Goal: Navigation & Orientation: Find specific page/section

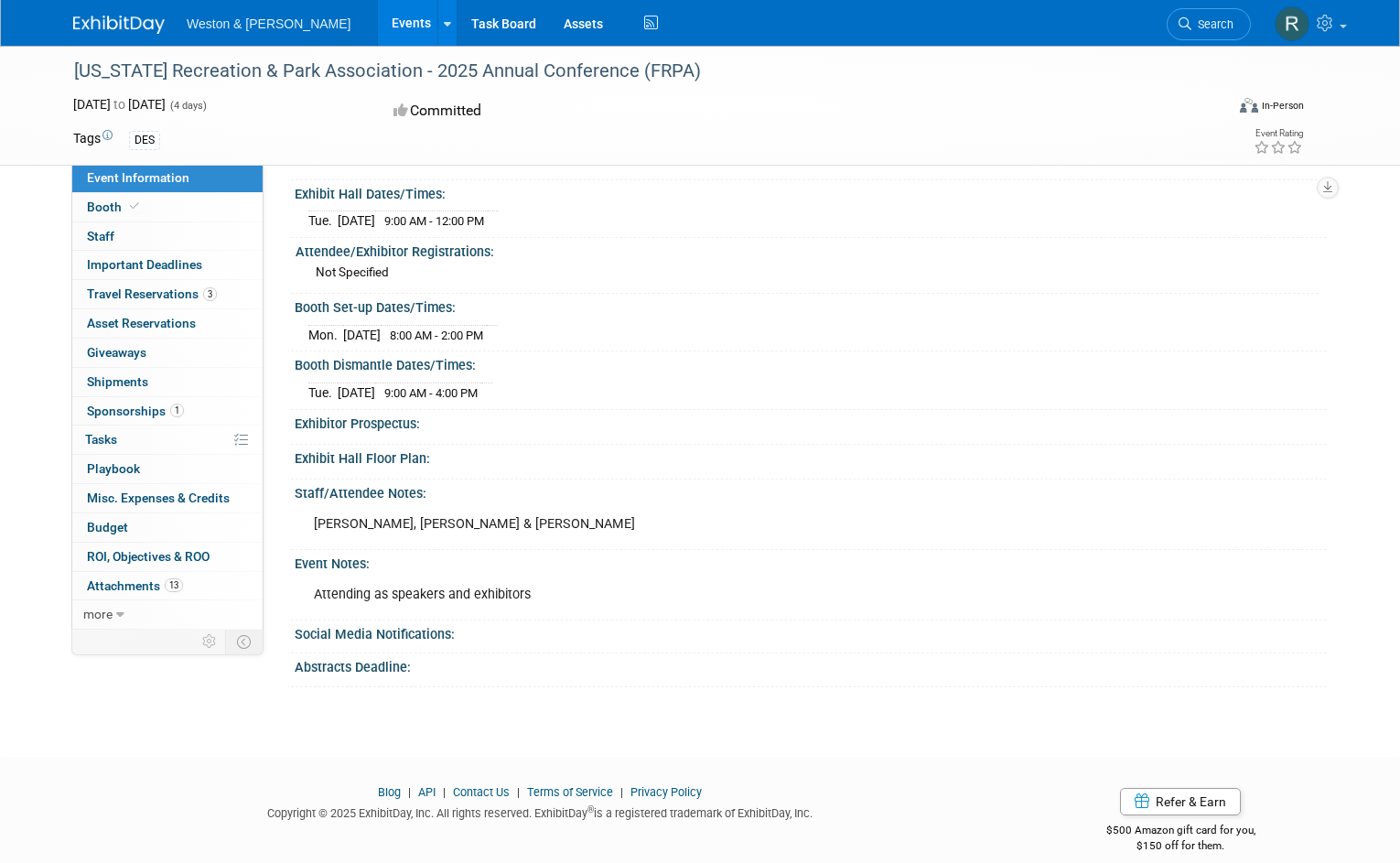
scroll to position [201, 0]
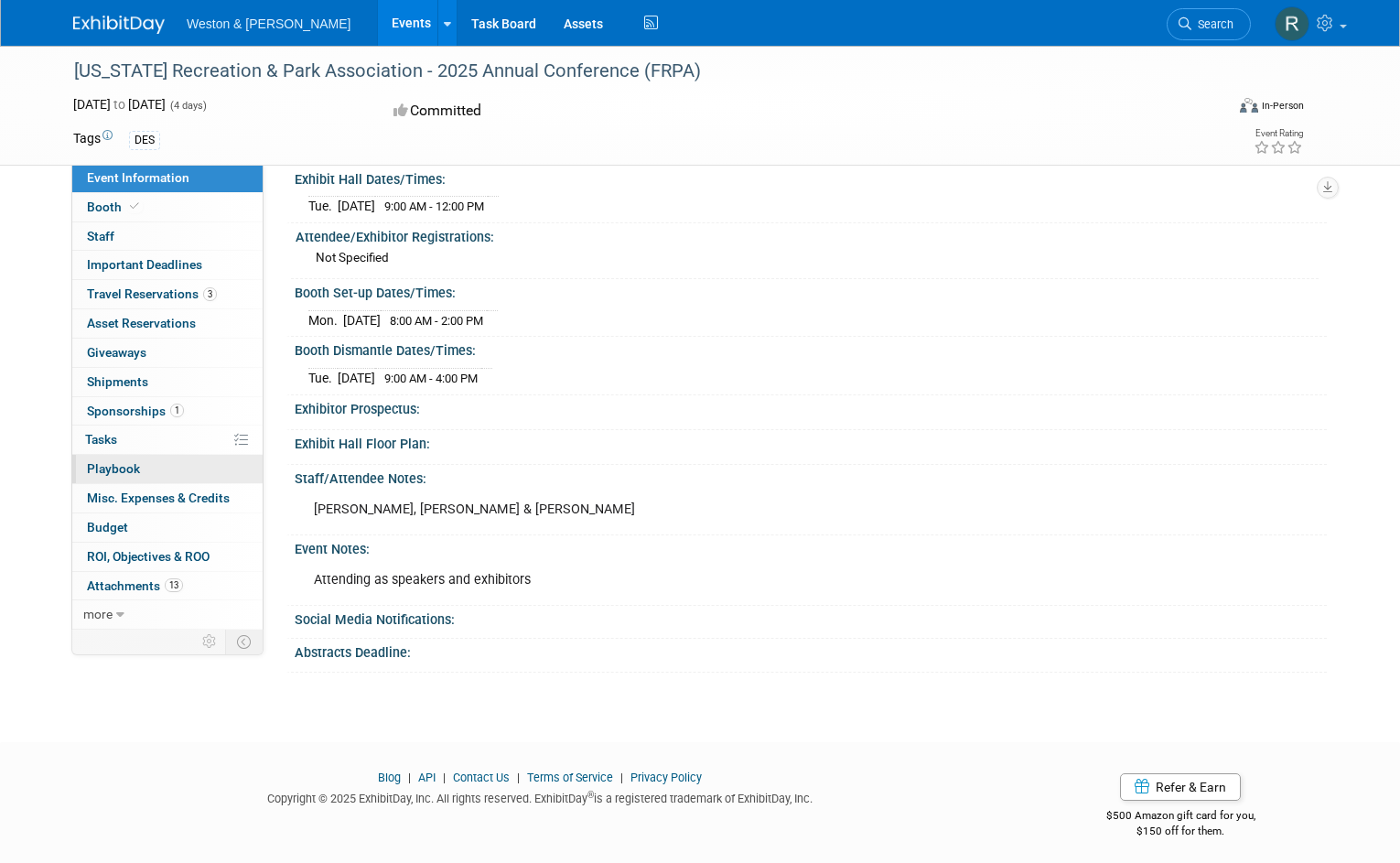
click at [114, 455] on link "0 Playbook 0" at bounding box center [168, 469] width 191 height 29
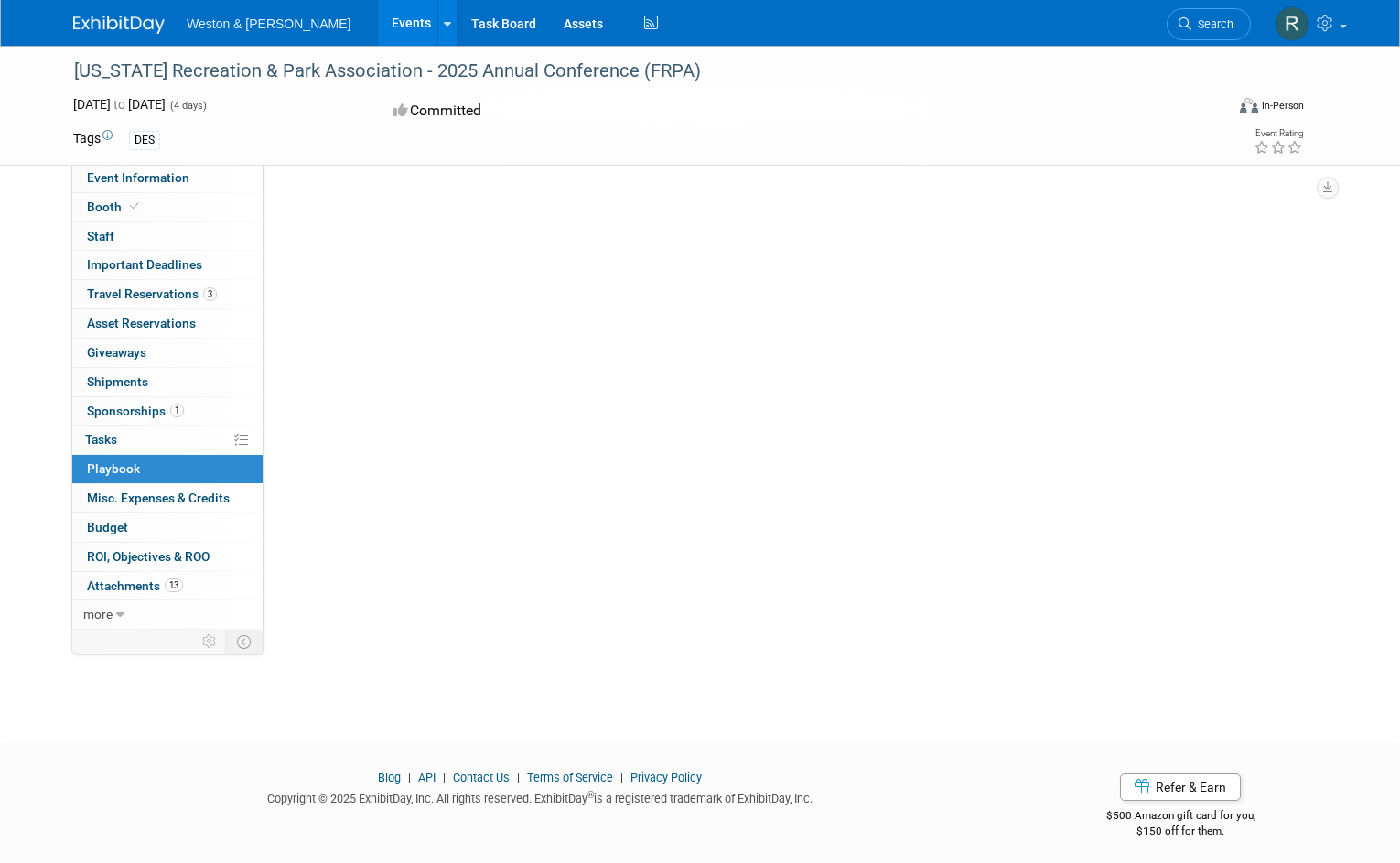
scroll to position [0, 0]
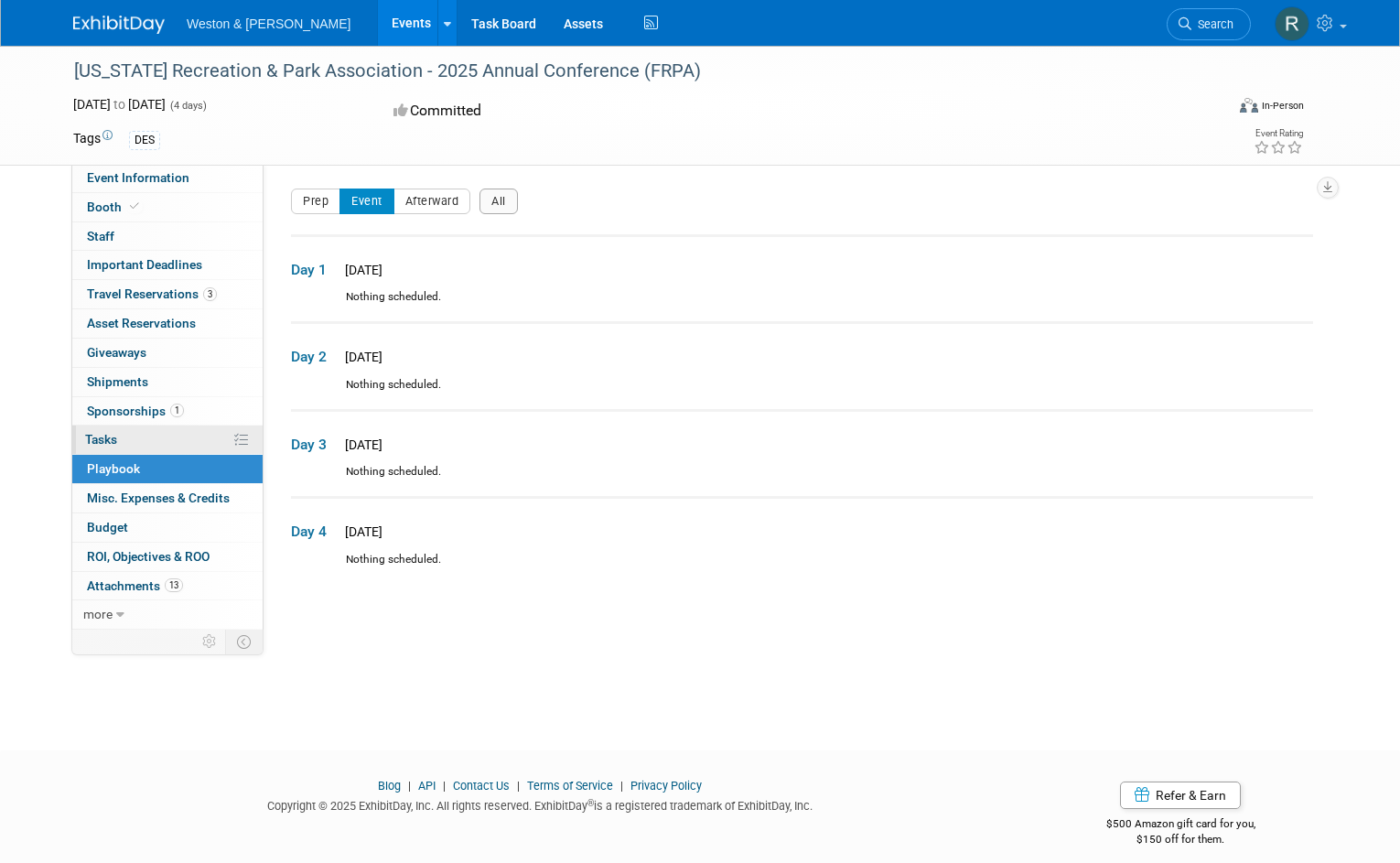
click at [110, 440] on span "Tasks 0%" at bounding box center [101, 438] width 32 height 14
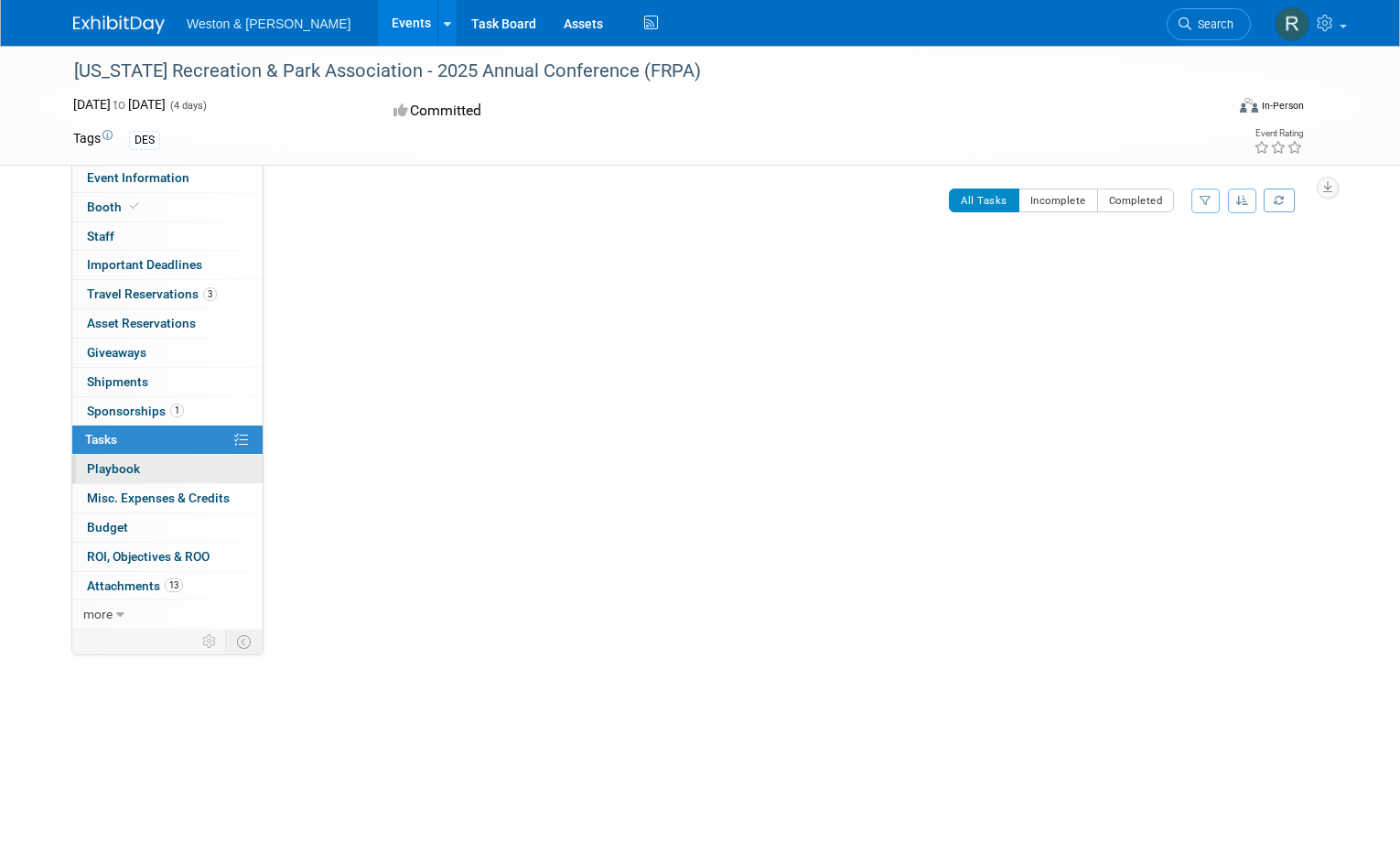
click at [105, 461] on span "Playbook 0" at bounding box center [113, 468] width 53 height 14
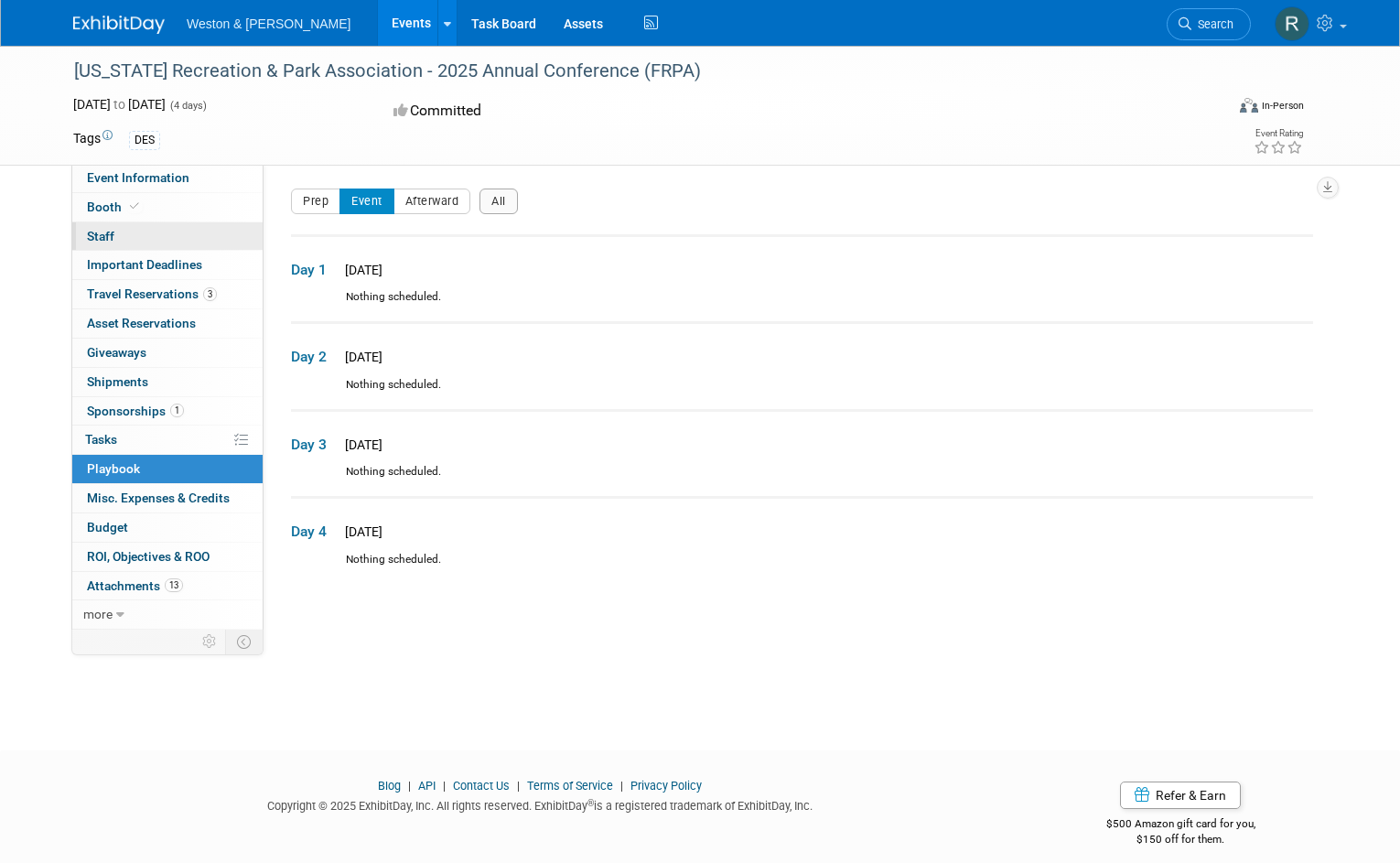
click at [103, 229] on span "Staff 0" at bounding box center [100, 235] width 28 height 14
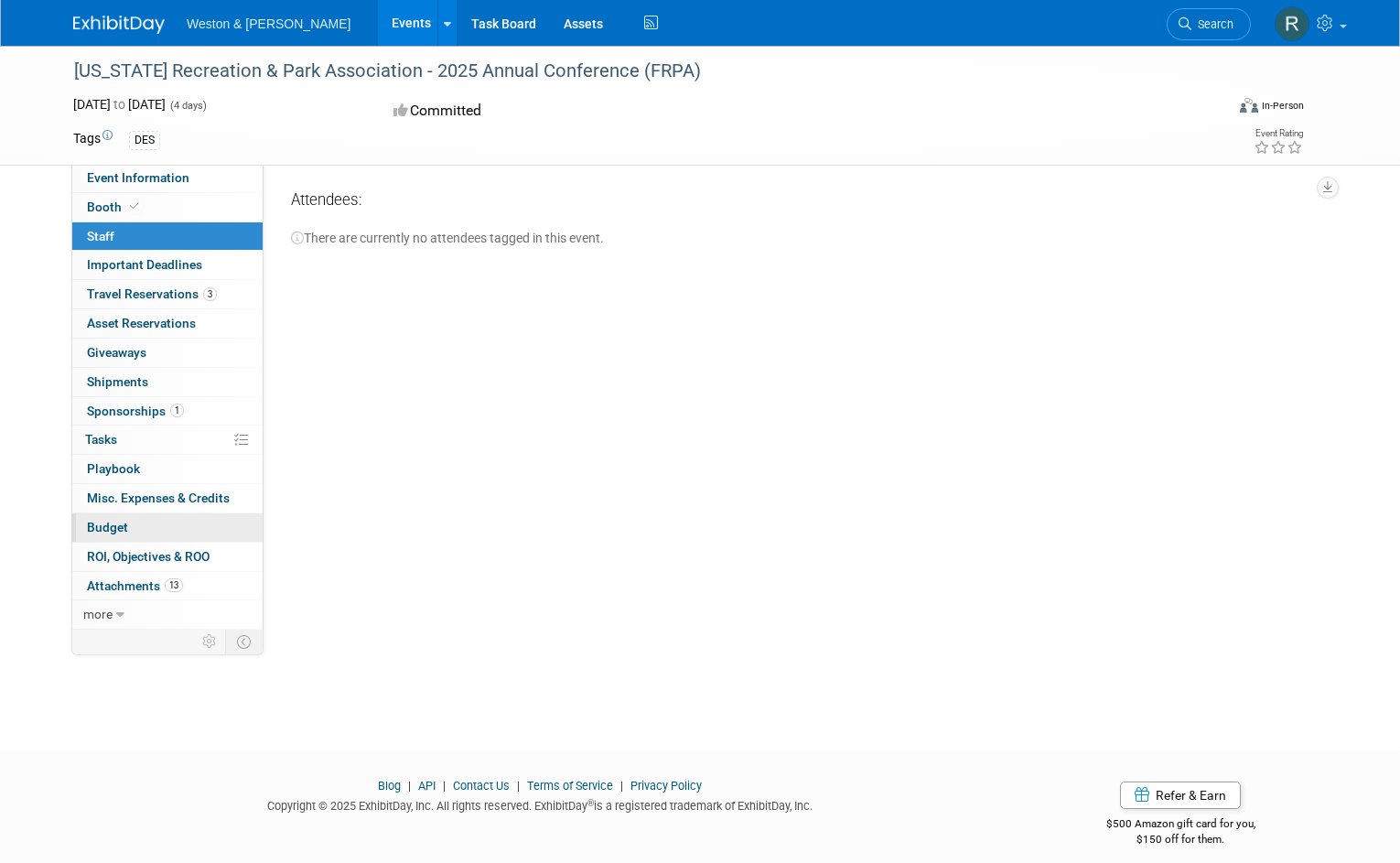
click at [122, 522] on span "Budget" at bounding box center [107, 526] width 41 height 14
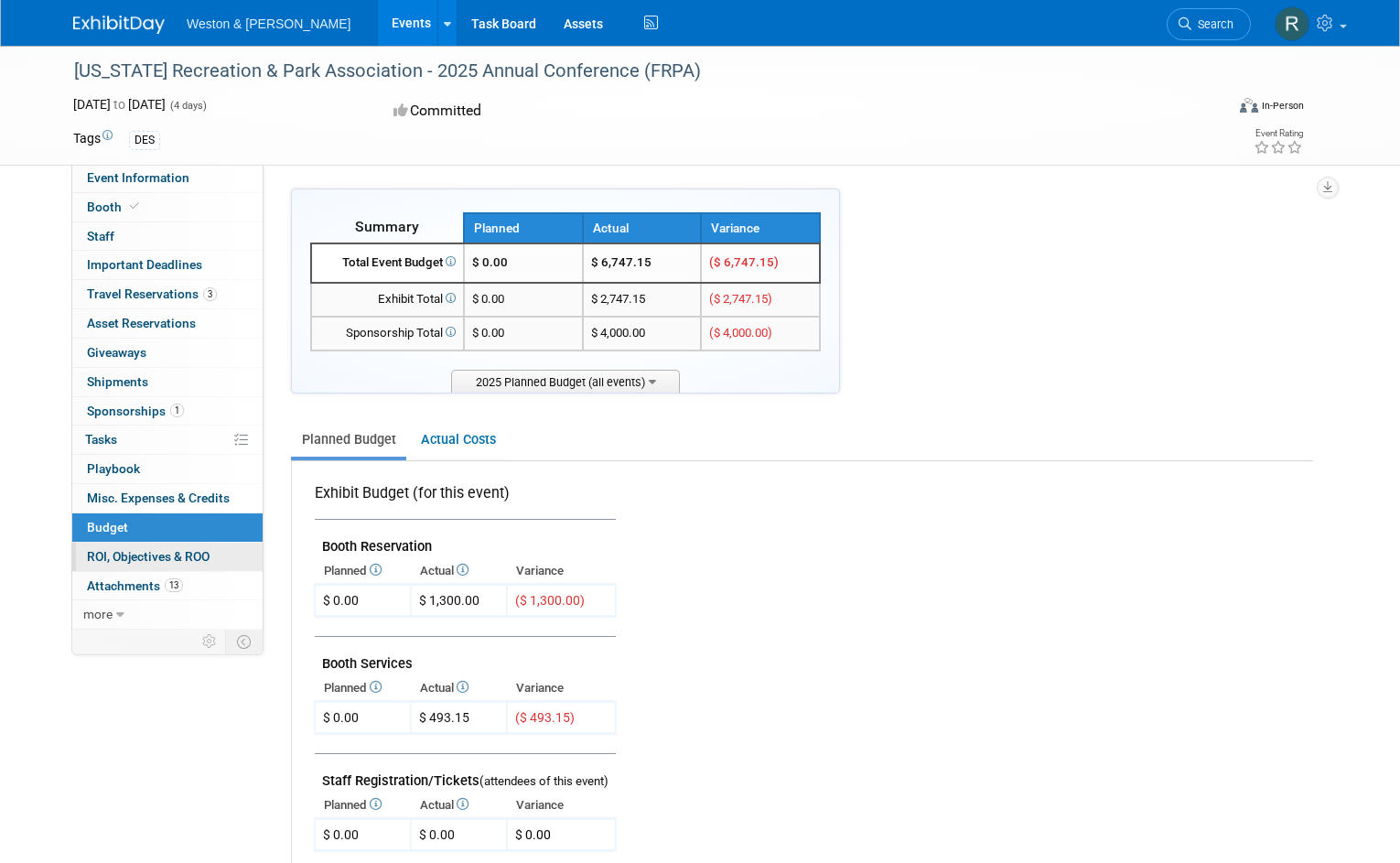
click at [122, 552] on span "ROI, Objectives & ROO 0" at bounding box center [148, 555] width 123 height 14
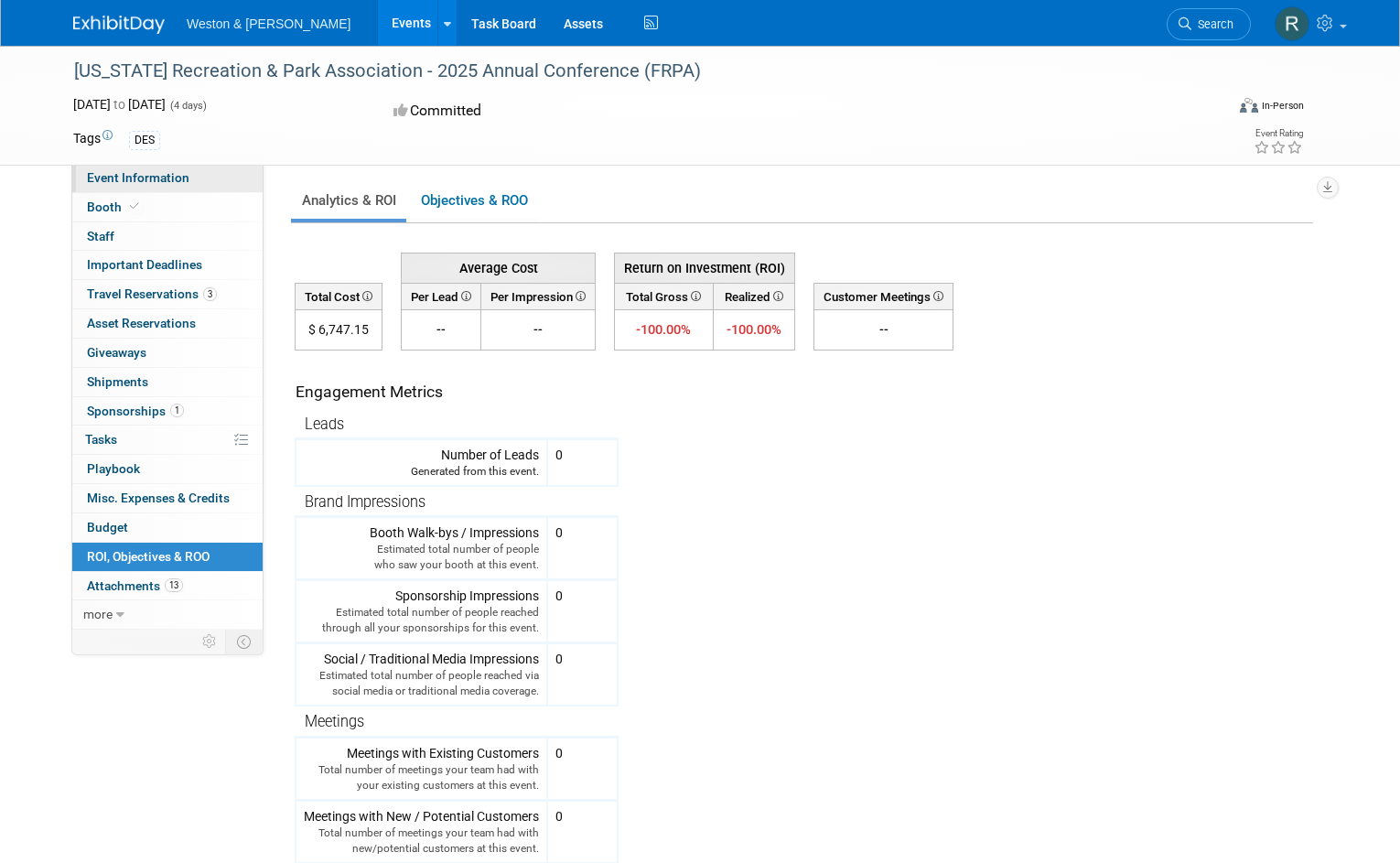
click at [134, 176] on span "Event Information" at bounding box center [138, 177] width 103 height 14
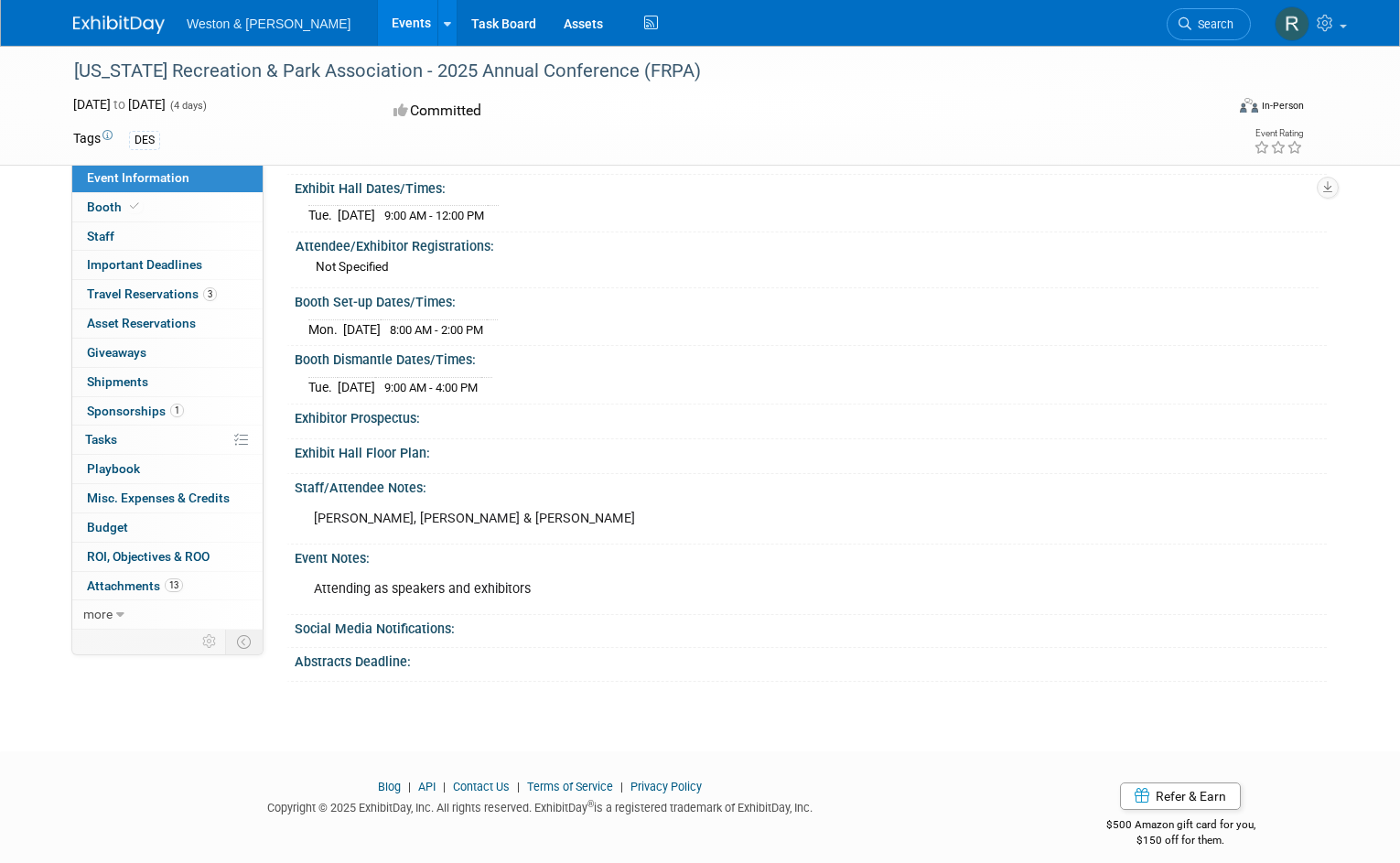
scroll to position [201, 0]
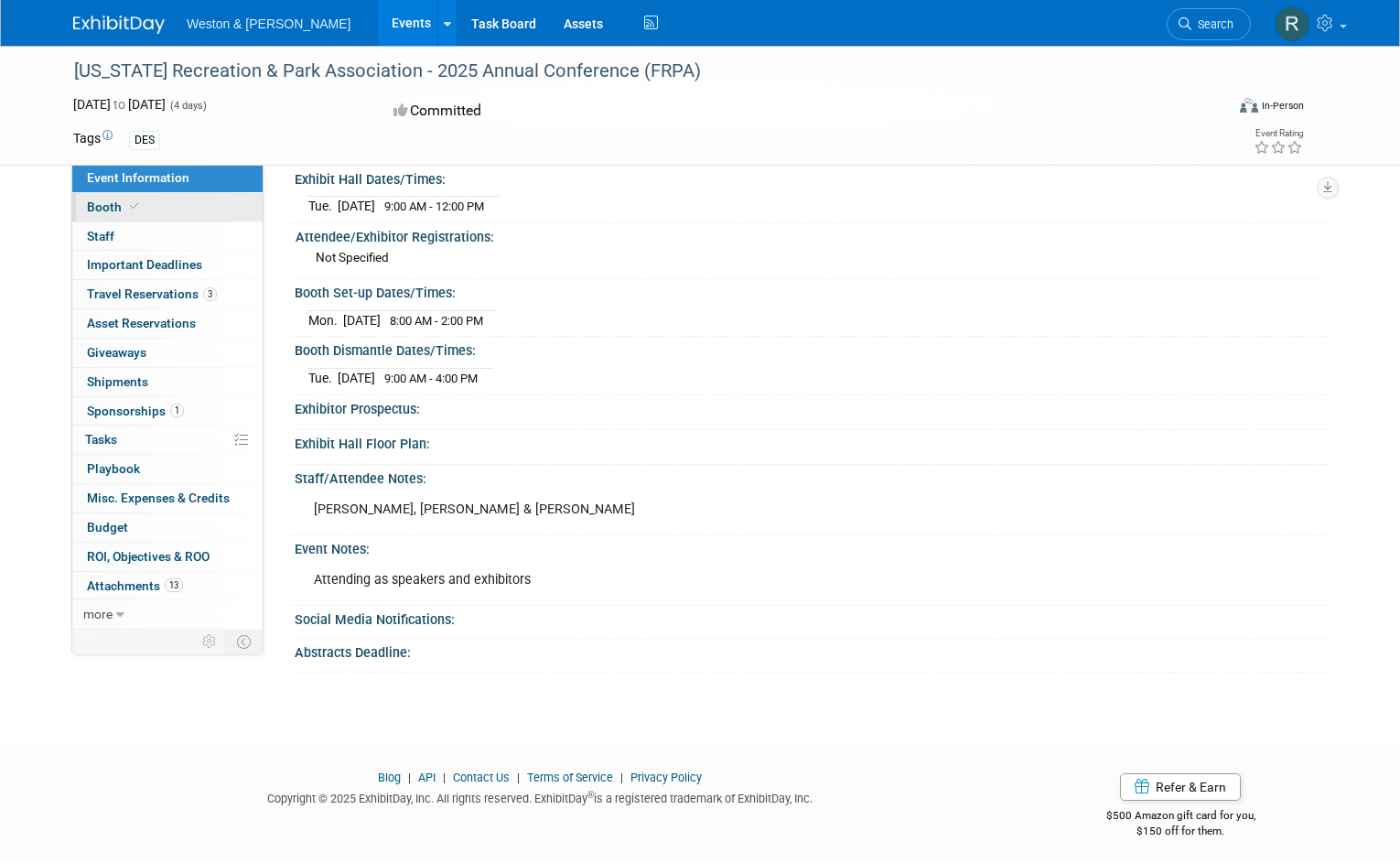
click at [104, 200] on span "Booth" at bounding box center [114, 206] width 56 height 14
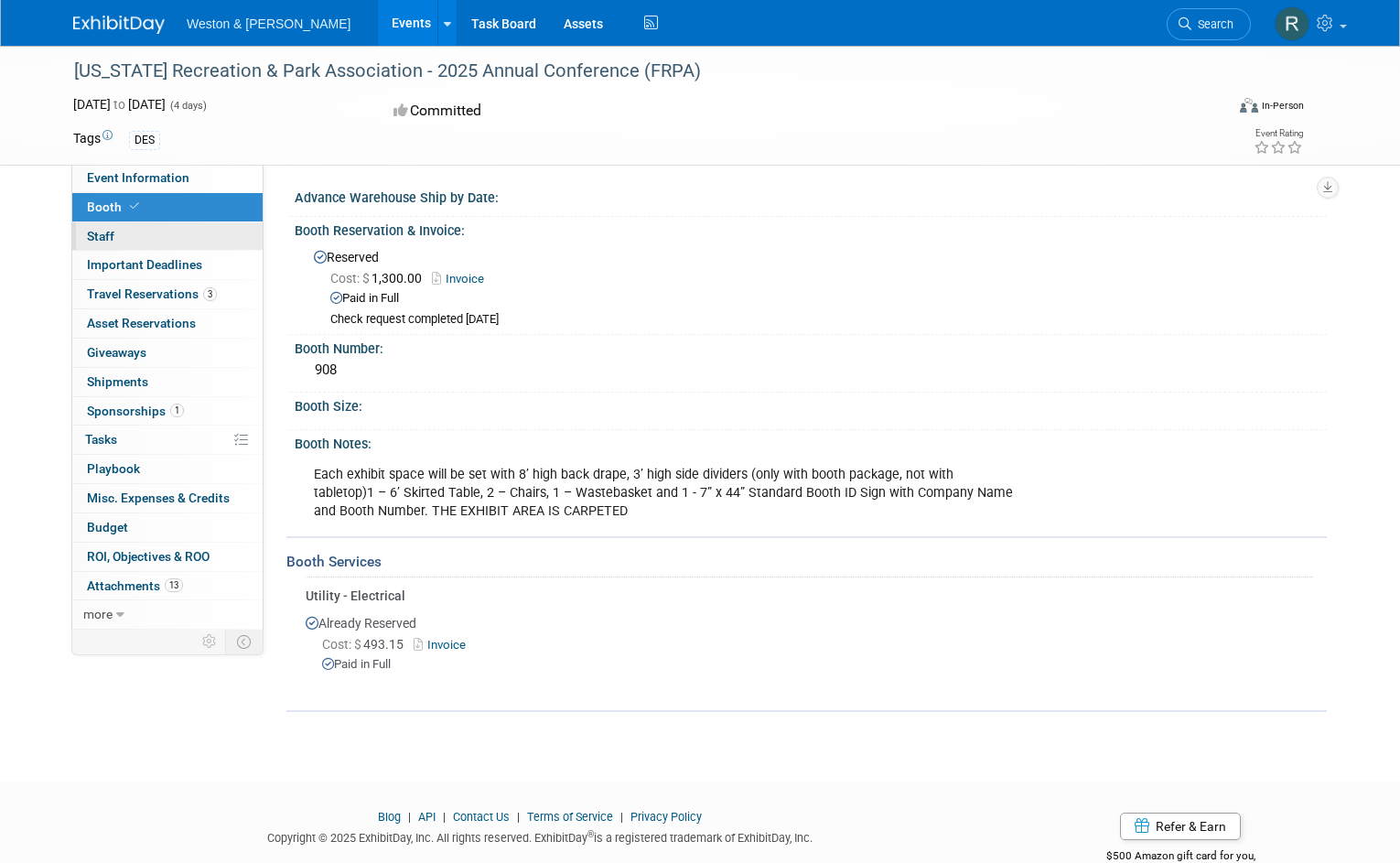
click at [96, 231] on span "Staff 0" at bounding box center [100, 235] width 28 height 14
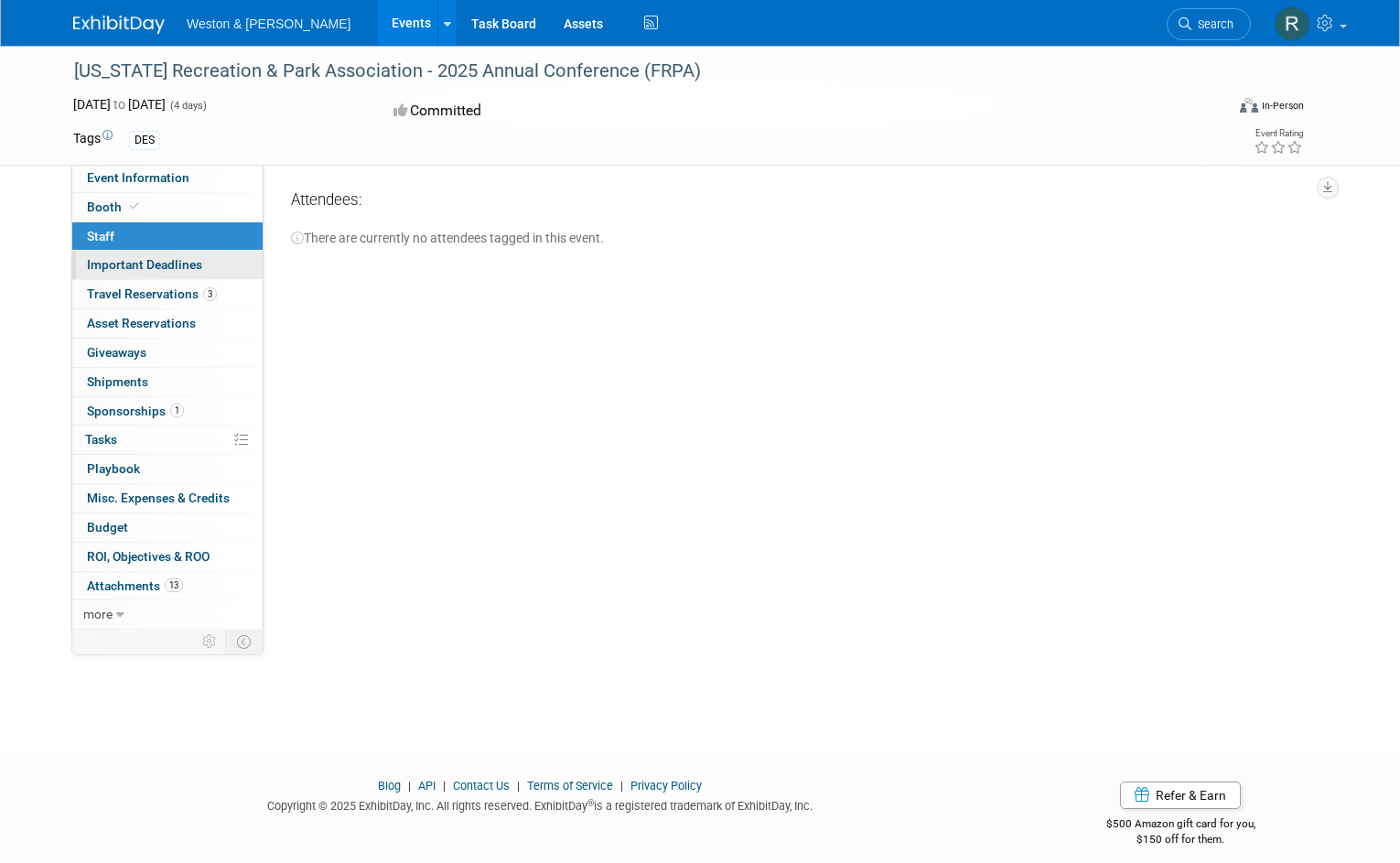
click at [96, 260] on span "Important Deadlines" at bounding box center [144, 264] width 115 height 14
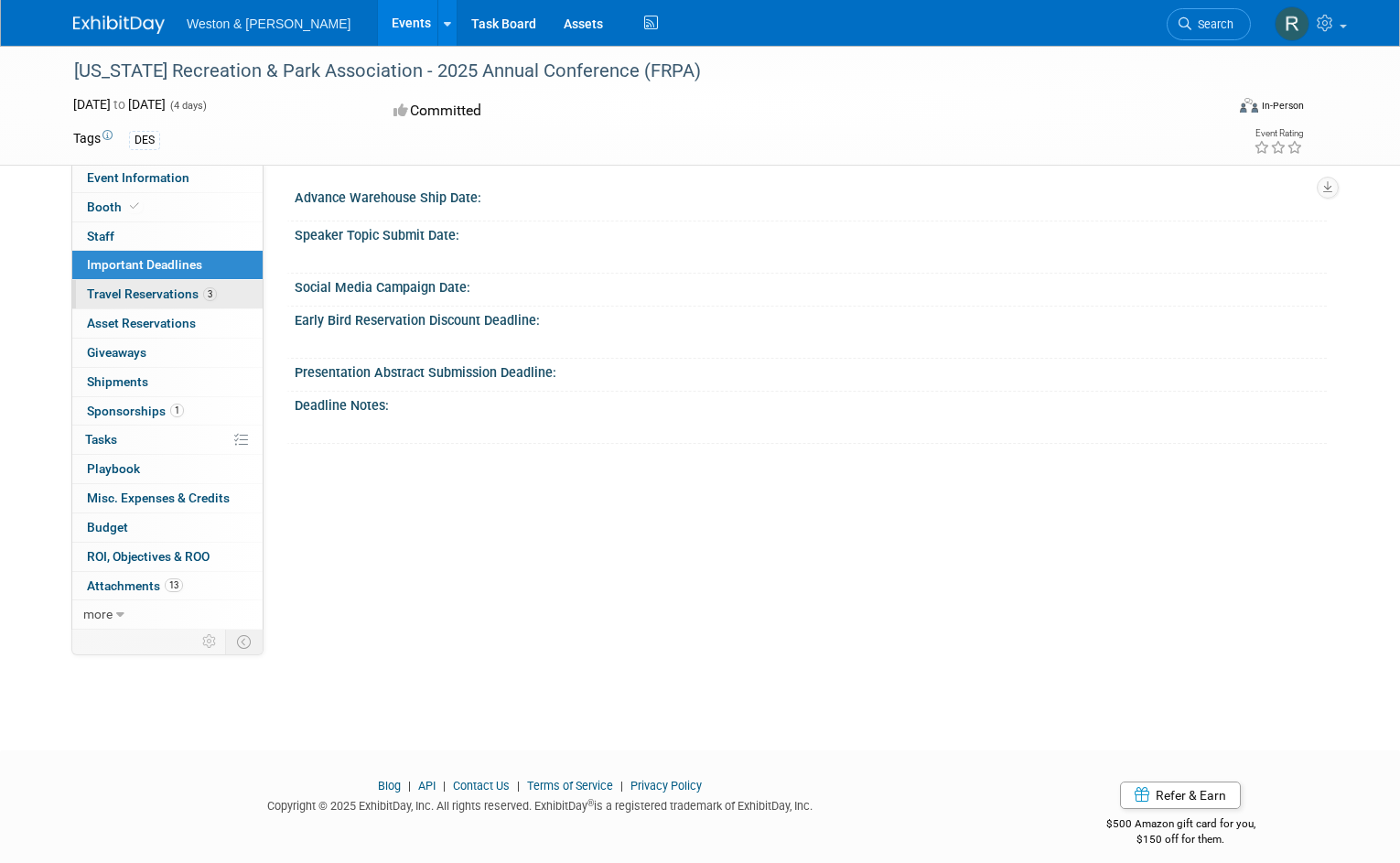
click at [109, 288] on span "Travel Reservations 3" at bounding box center [152, 293] width 130 height 14
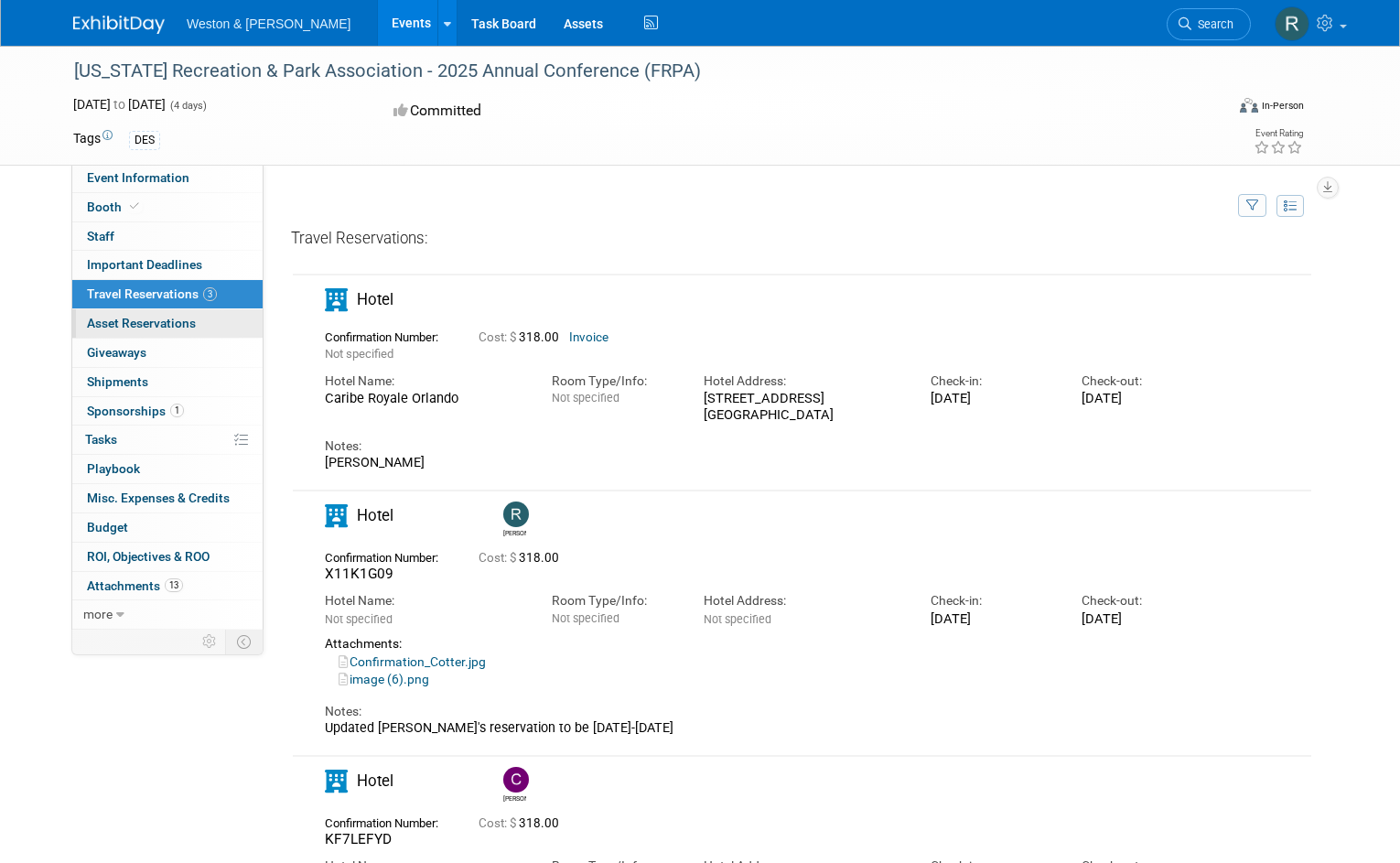
click at [108, 324] on span "Asset Reservations 0" at bounding box center [141, 322] width 109 height 14
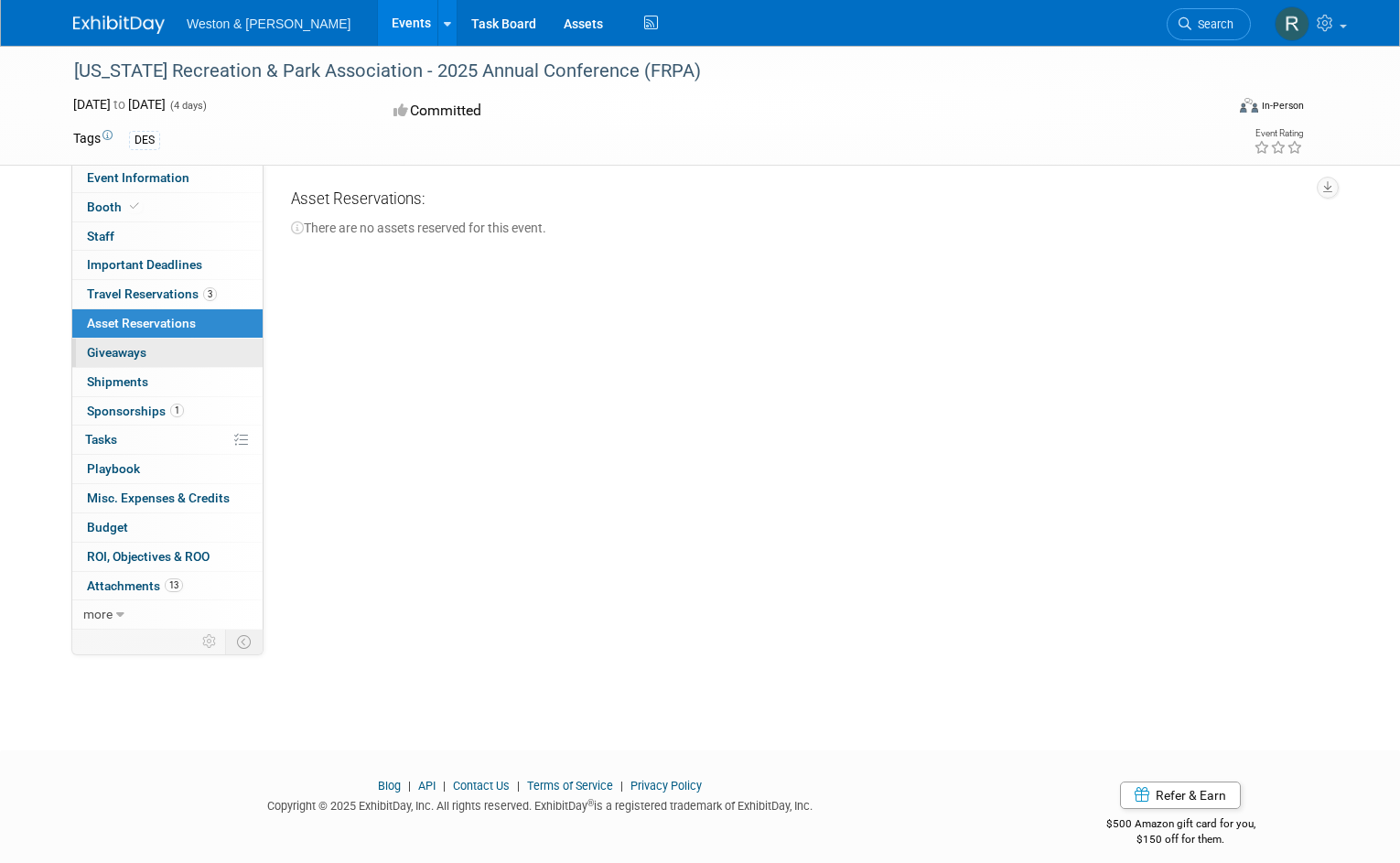
click at [107, 351] on span "Giveaways 0" at bounding box center [116, 351] width 59 height 14
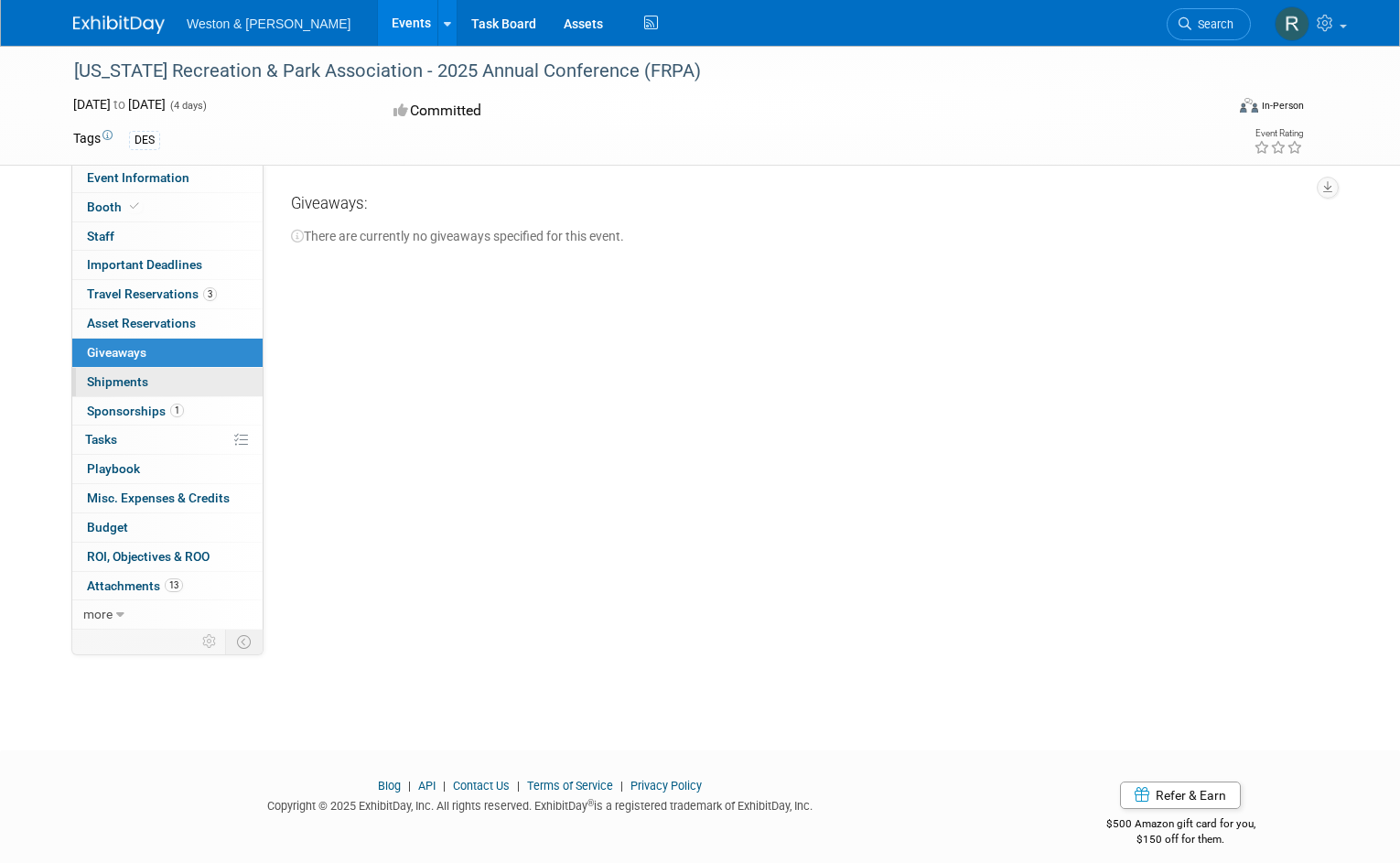
click at [107, 384] on span "Shipments 0" at bounding box center [117, 381] width 61 height 14
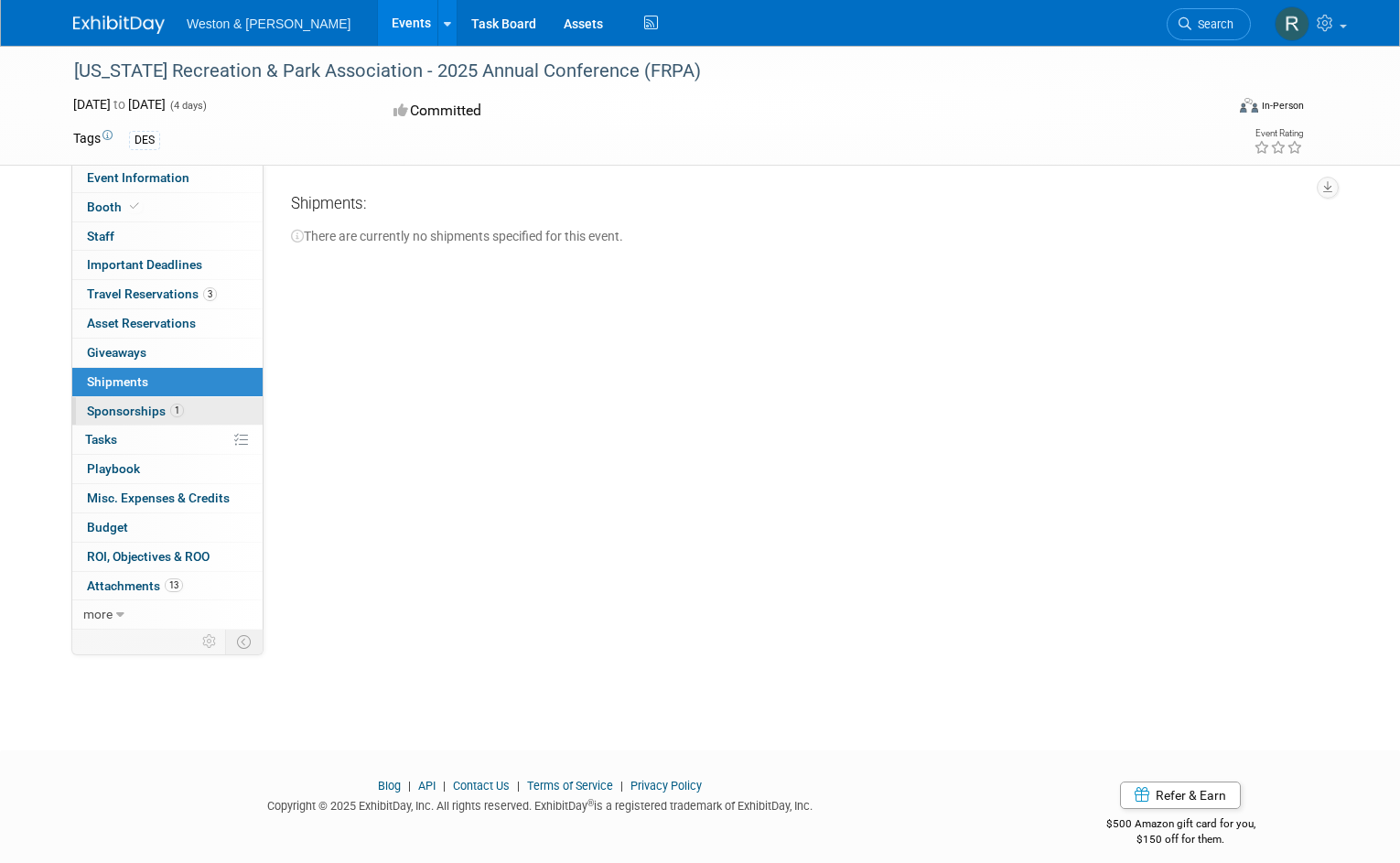
click at [107, 409] on span "Sponsorships 1" at bounding box center [135, 411] width 97 height 14
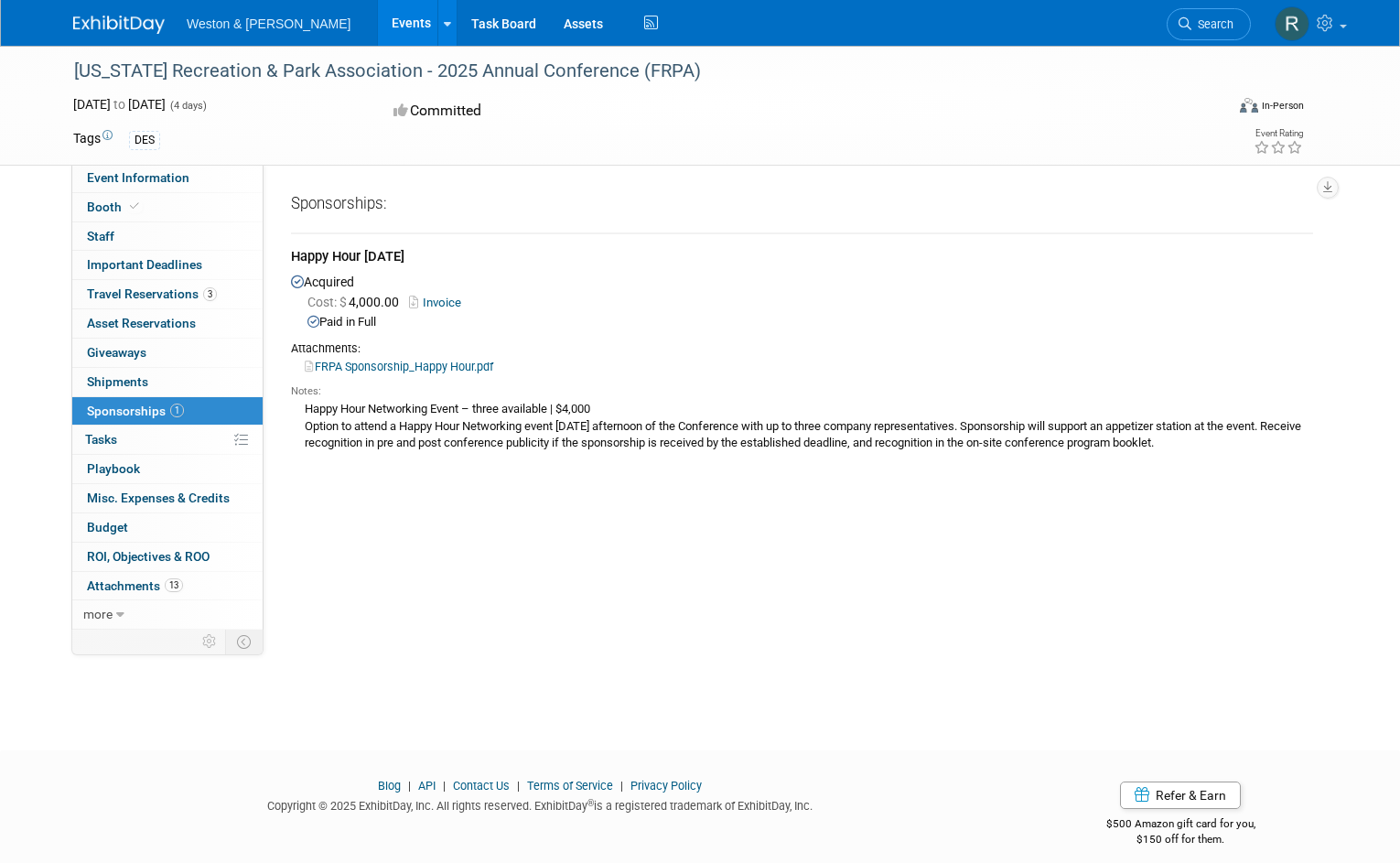
scroll to position [14, 0]
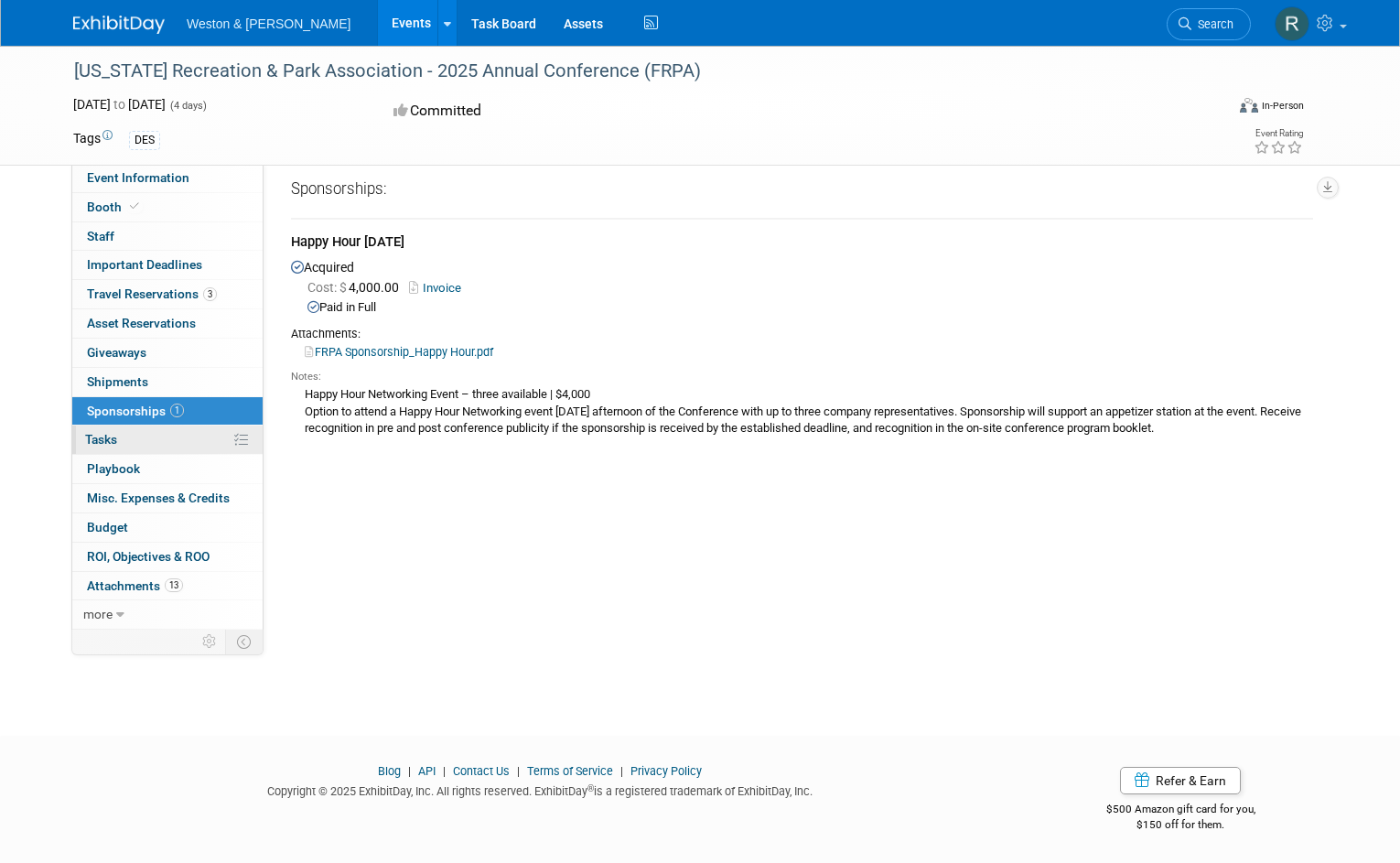
click at [129, 436] on link "0% Tasks 0%" at bounding box center [168, 440] width 191 height 29
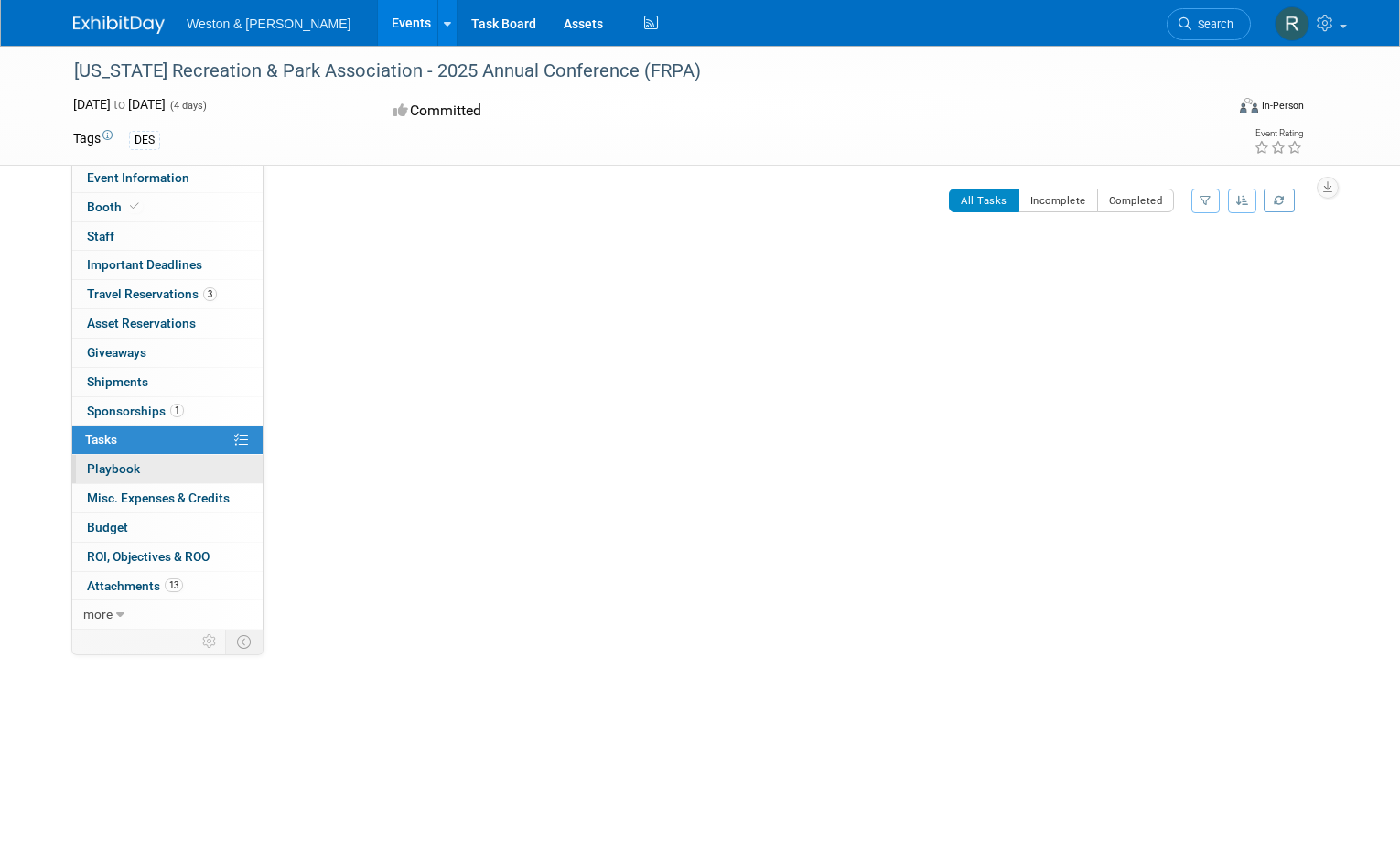
click at [102, 466] on span "Playbook 0" at bounding box center [113, 468] width 53 height 14
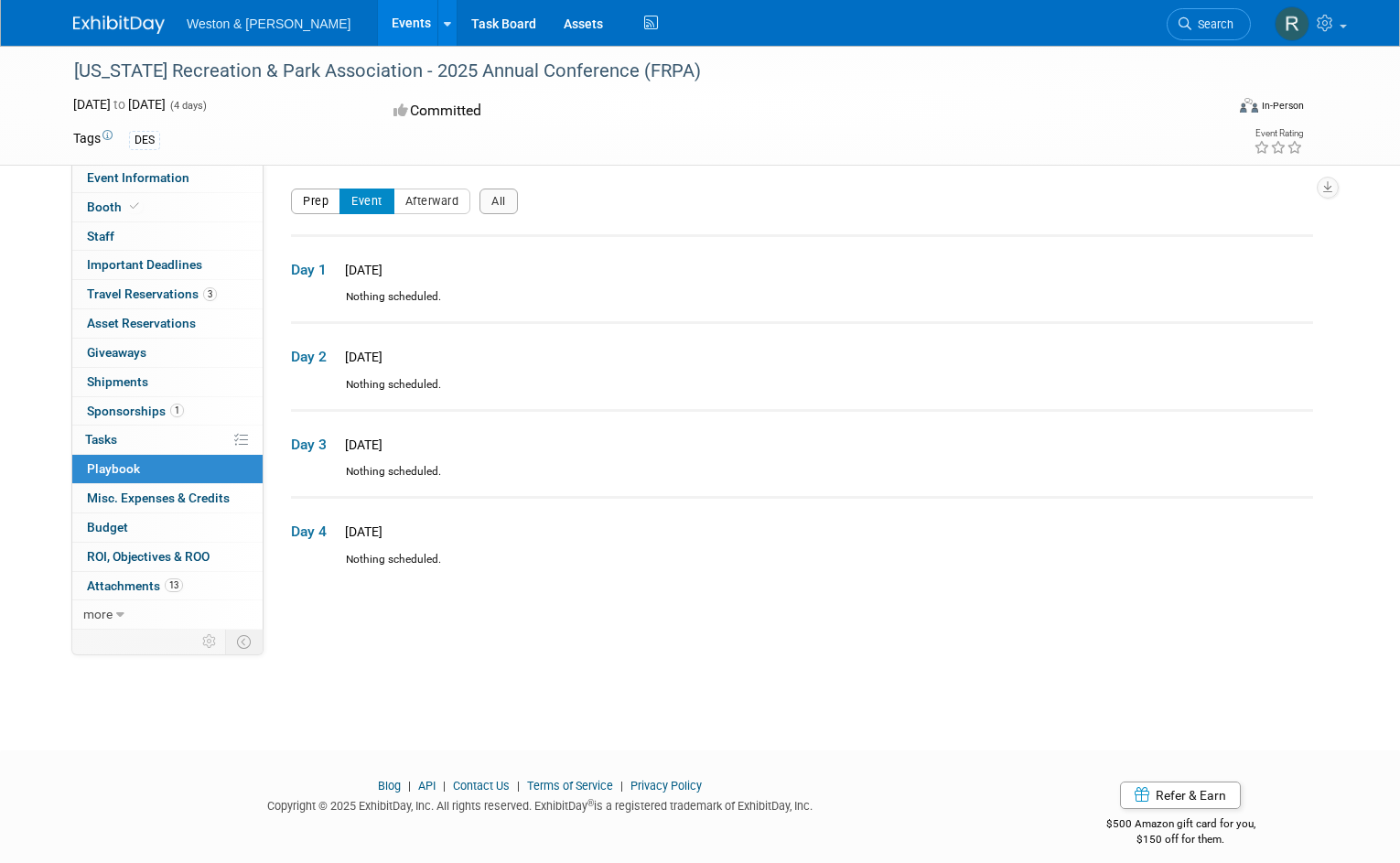
click at [316, 202] on button "Prep" at bounding box center [315, 201] width 50 height 26
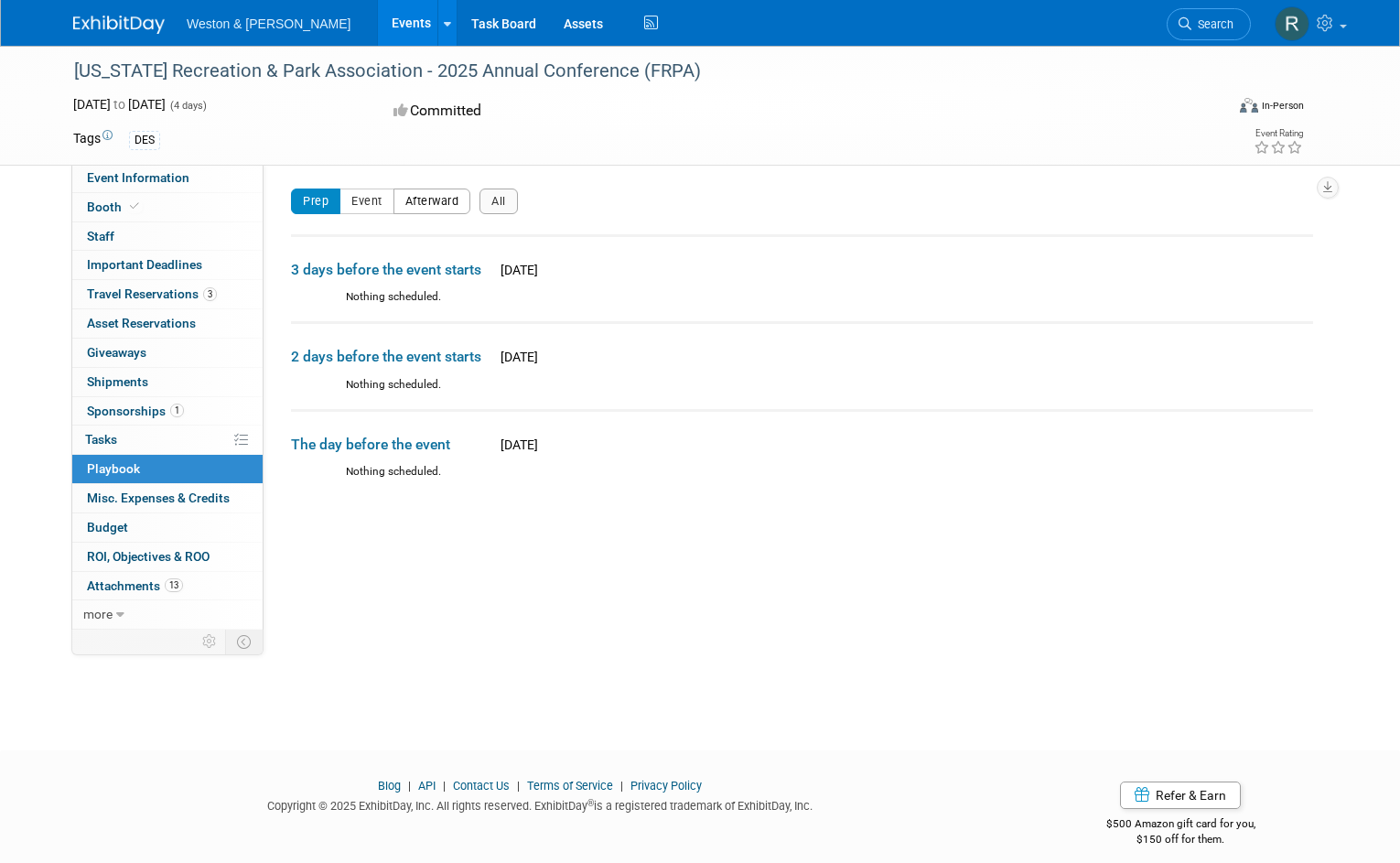
click at [427, 191] on button "Afterward" at bounding box center [433, 201] width 78 height 26
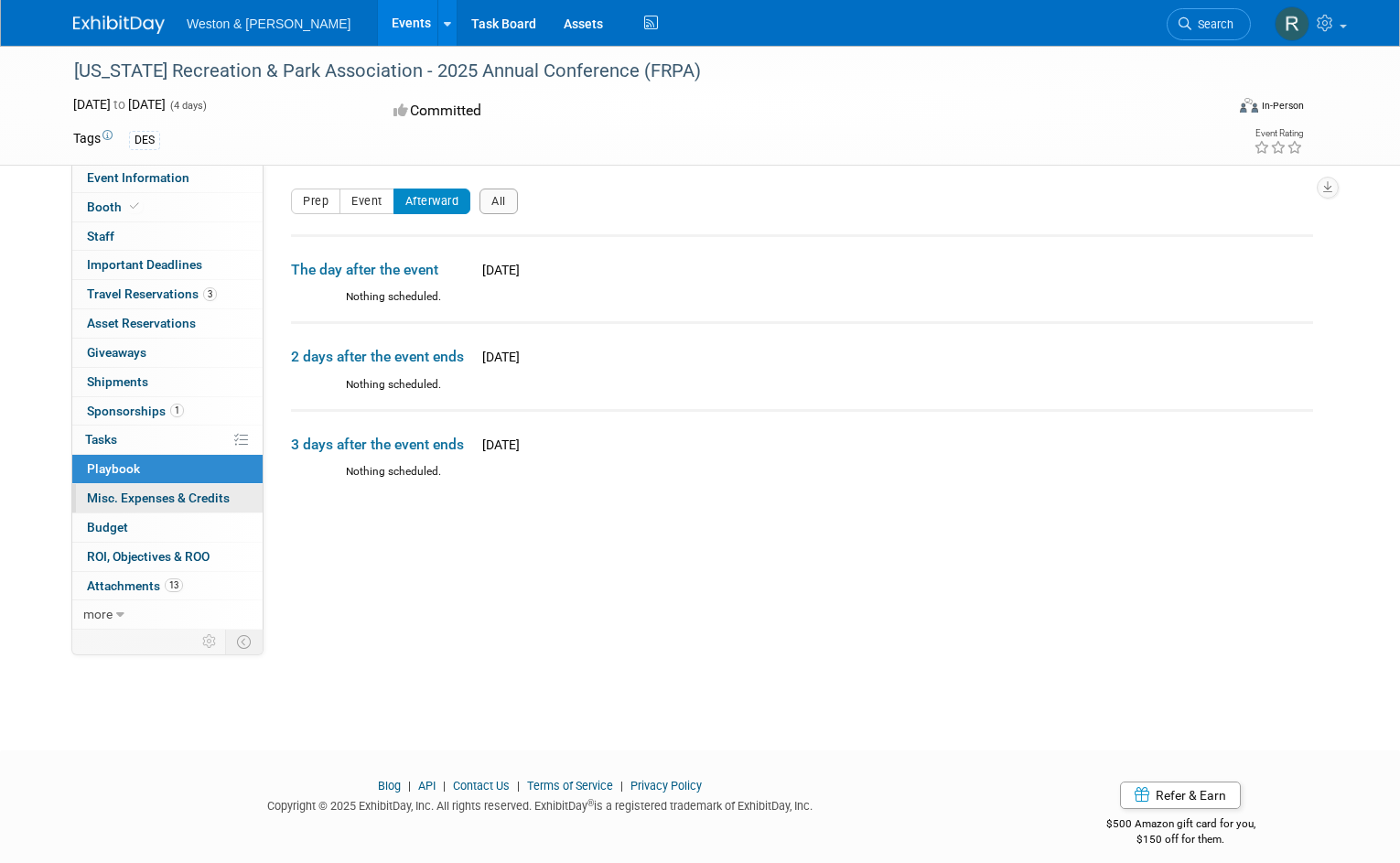
click at [133, 494] on span "Misc. Expenses & Credits 0" at bounding box center [158, 497] width 143 height 14
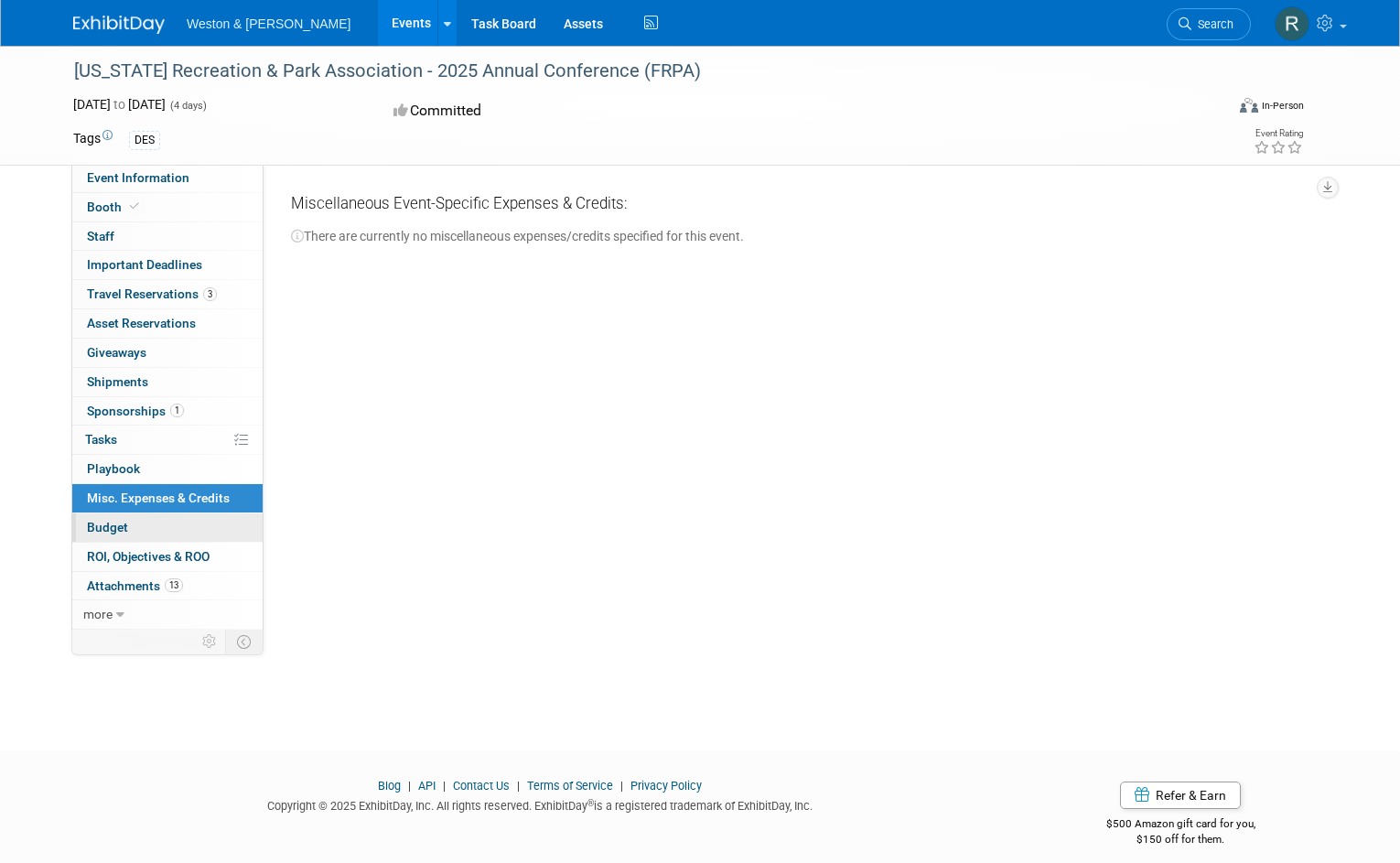
click at [104, 519] on span "Budget" at bounding box center [107, 526] width 41 height 14
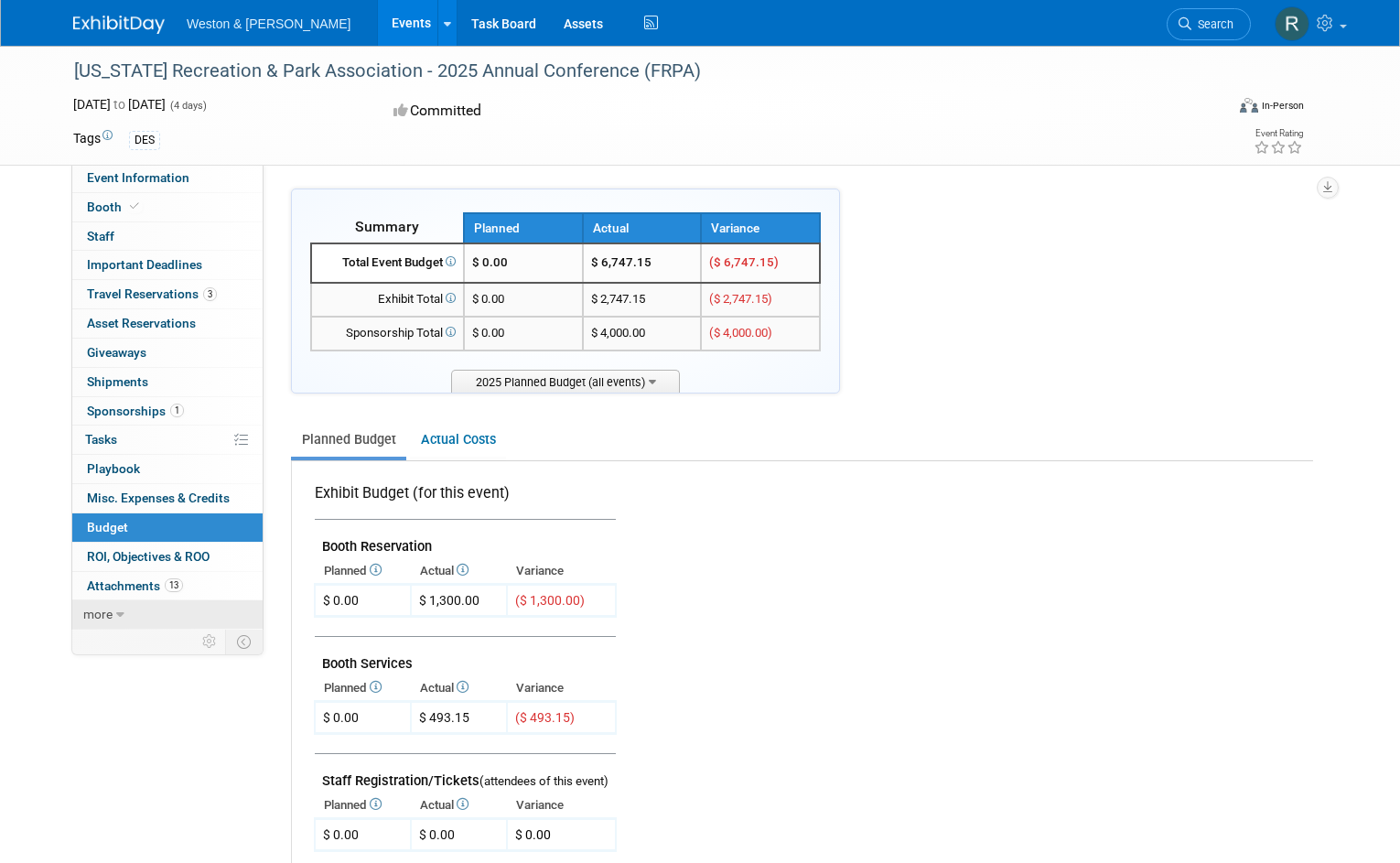
click at [108, 607] on link "more" at bounding box center [168, 614] width 191 height 29
click at [106, 640] on span "Event Binder (.pdf export)" at bounding box center [160, 642] width 147 height 14
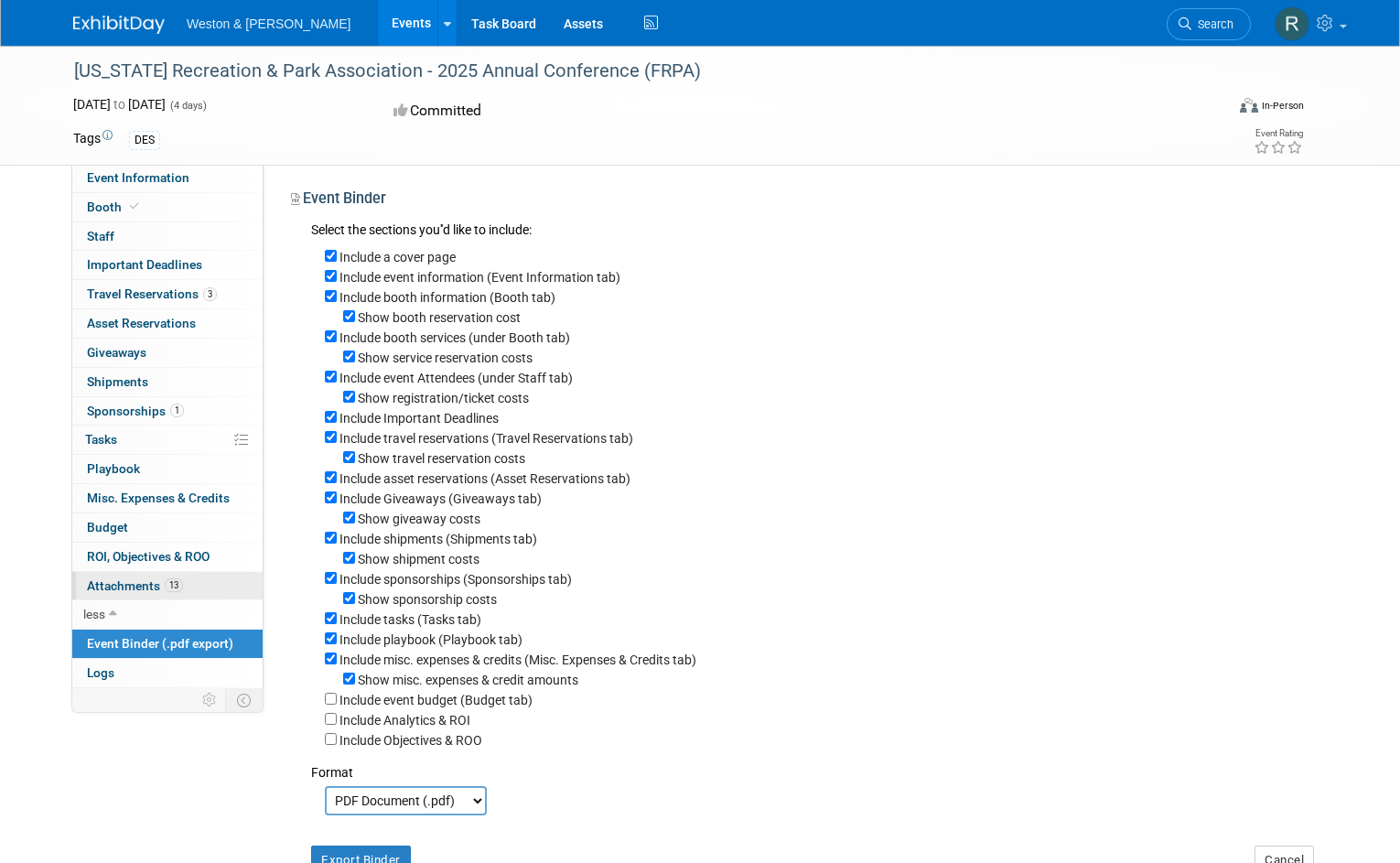
click at [118, 578] on span "Attachments 13" at bounding box center [134, 585] width 96 height 14
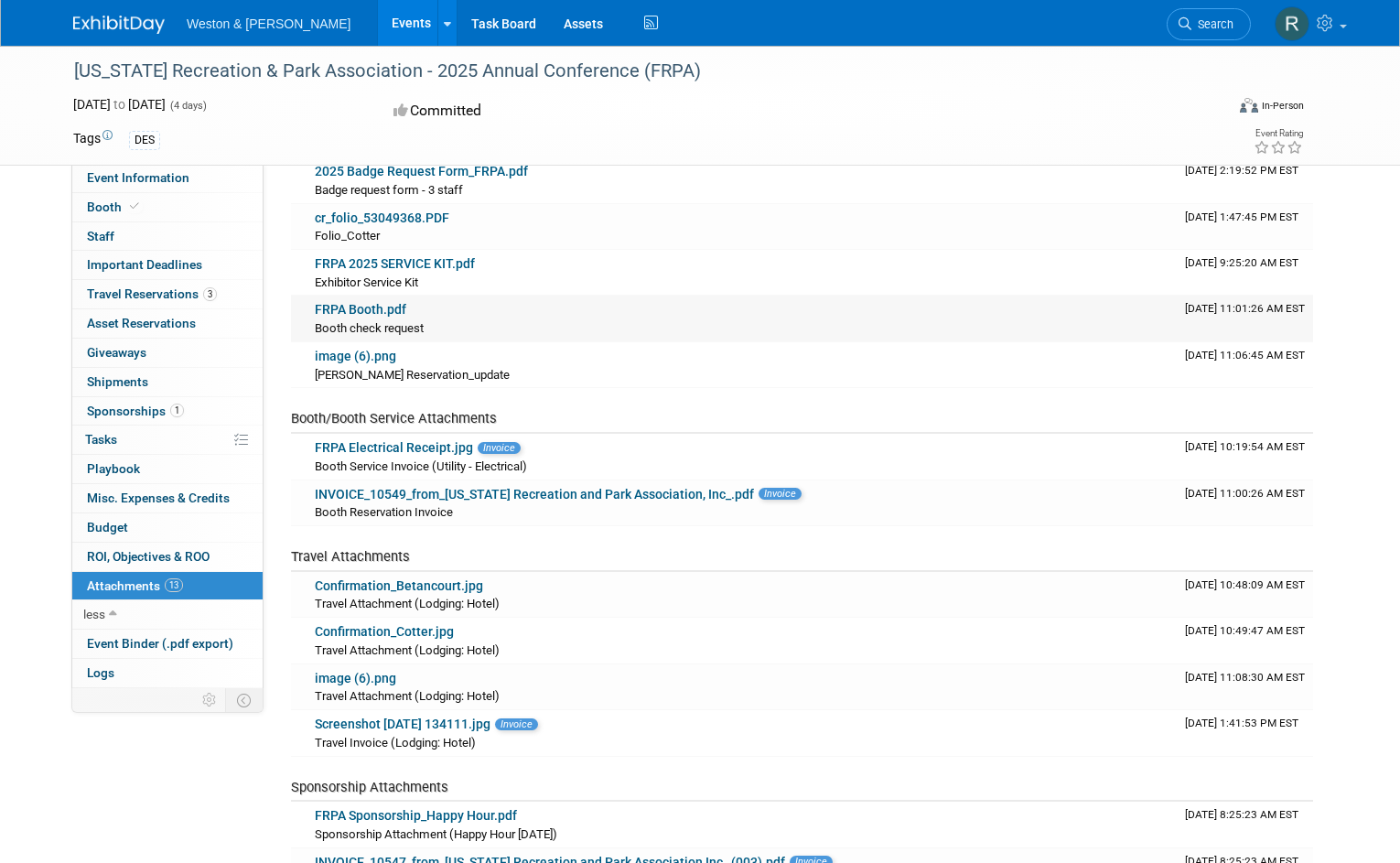
scroll to position [355, 0]
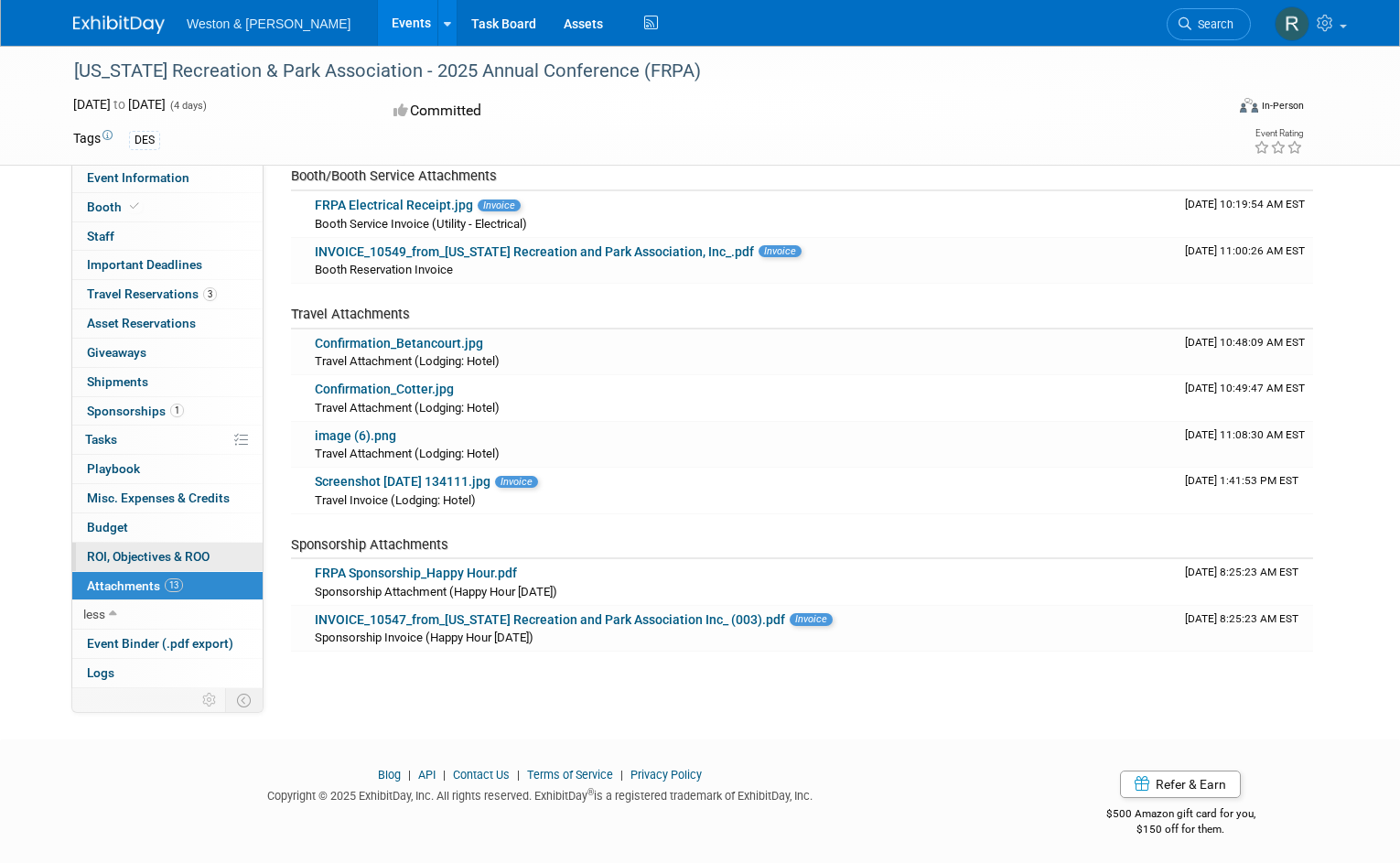
click at [127, 543] on link "0 ROI, Objectives & ROO 0" at bounding box center [168, 557] width 191 height 29
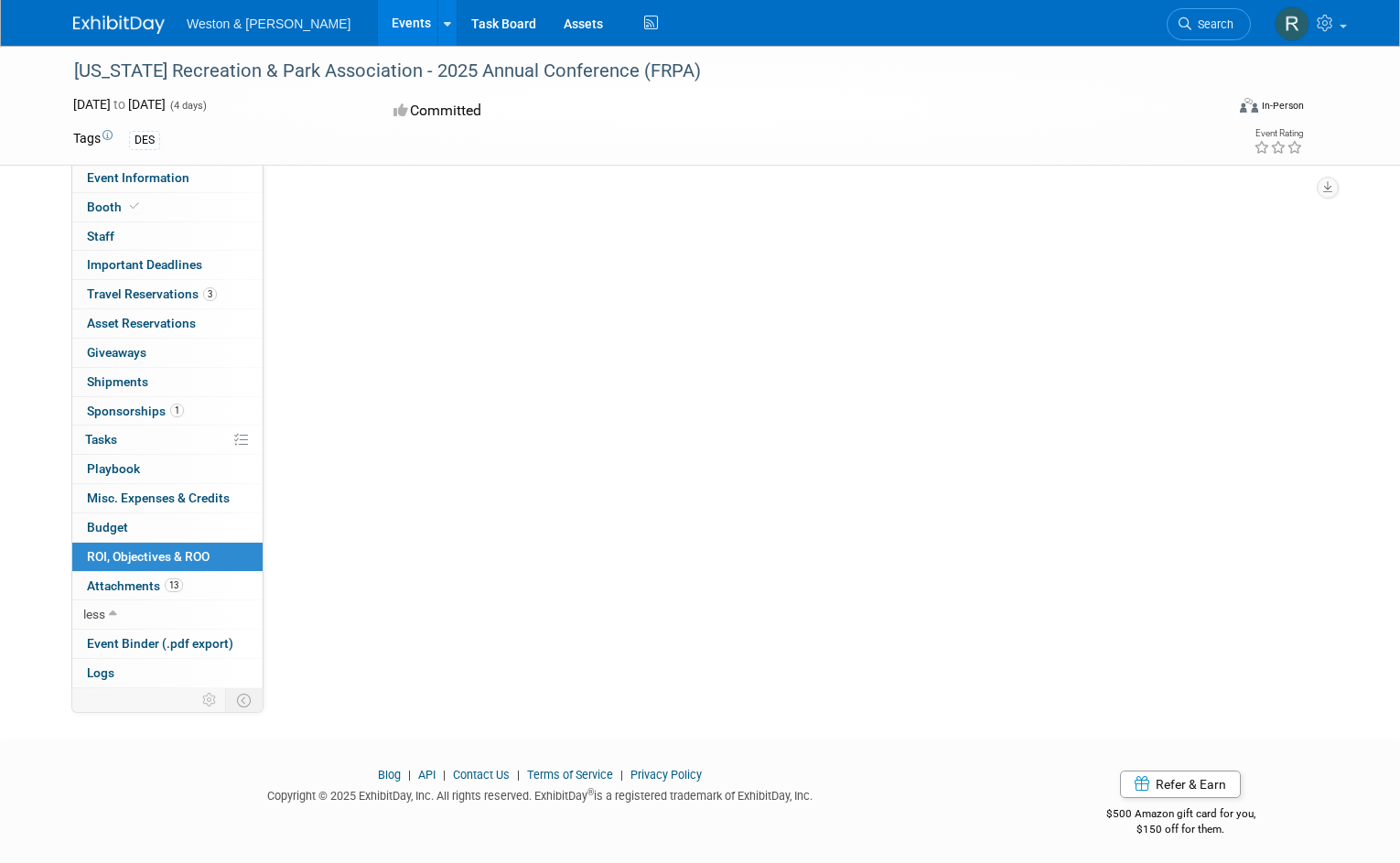
scroll to position [0, 0]
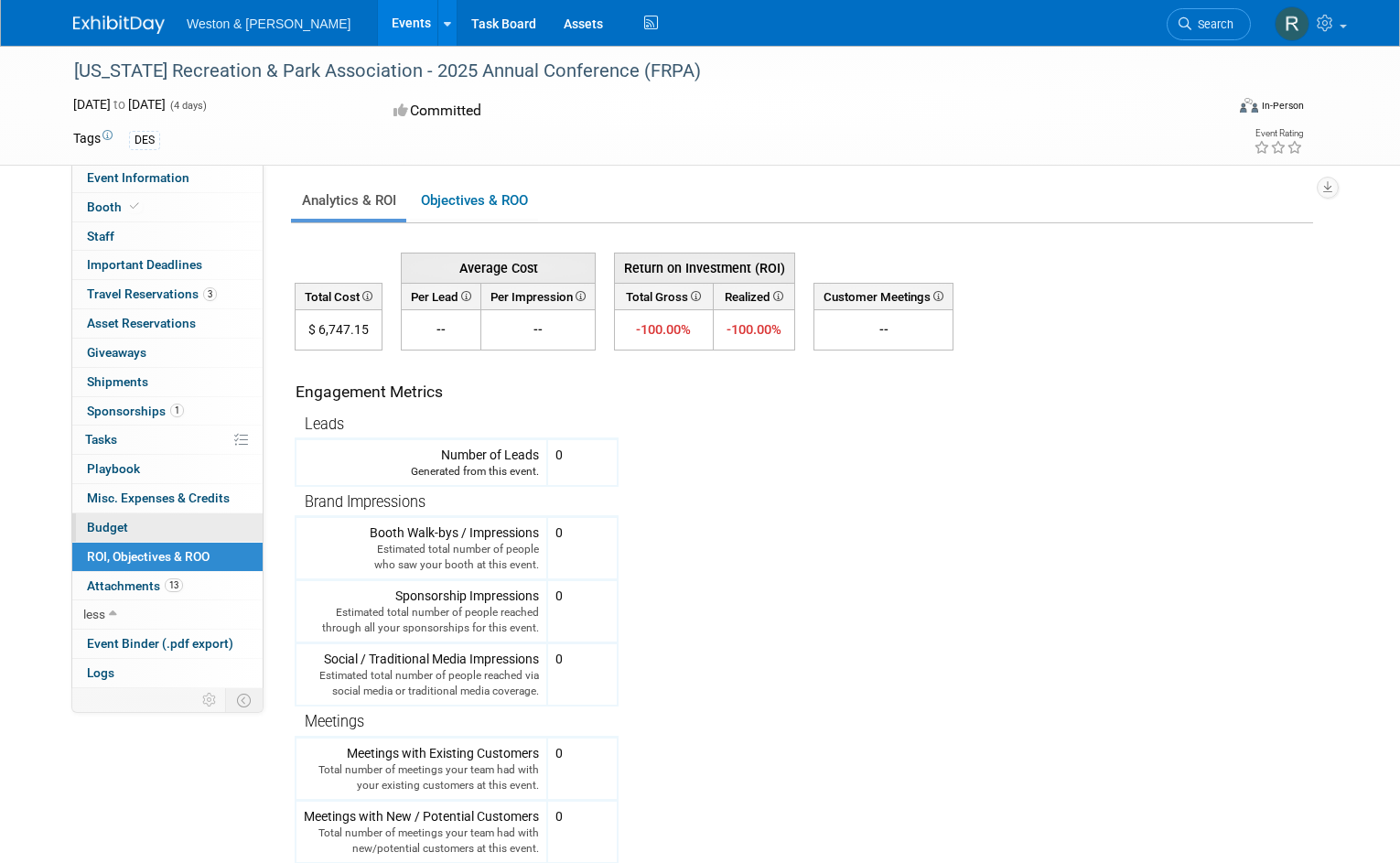
click at [121, 527] on span "Budget" at bounding box center [107, 526] width 41 height 14
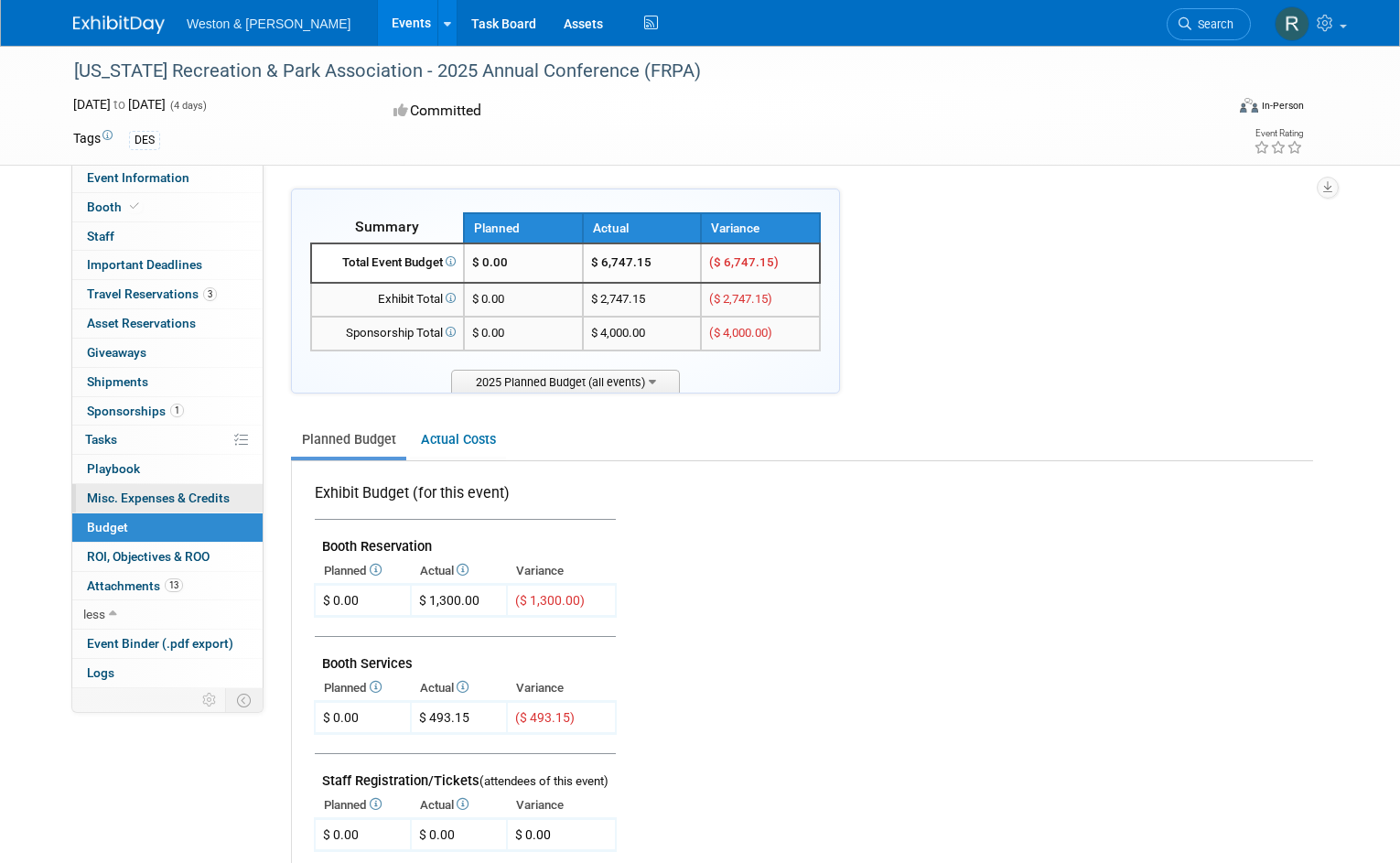
click at [130, 491] on span "Misc. Expenses & Credits 0" at bounding box center [158, 497] width 143 height 14
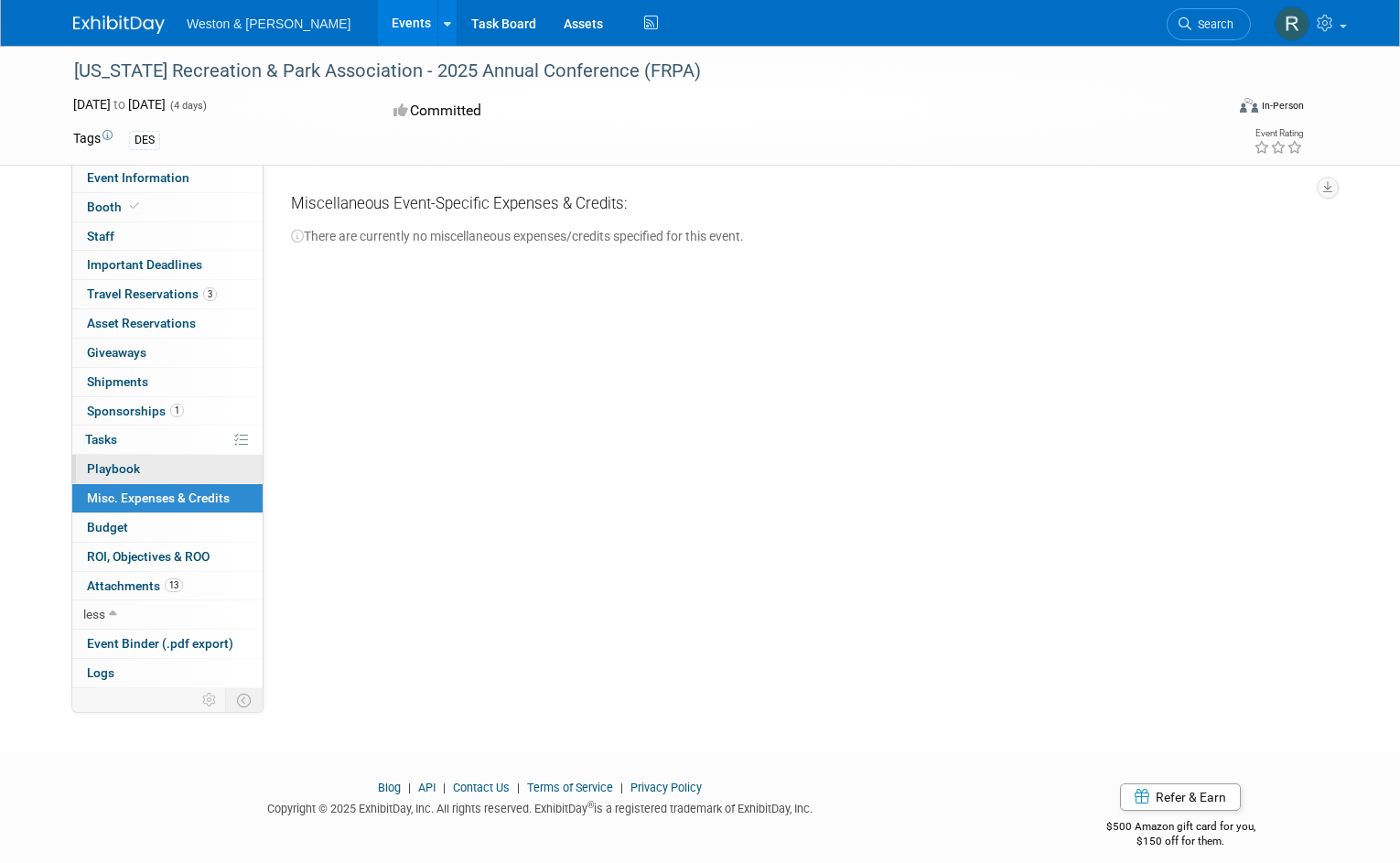
click at [127, 467] on span "Playbook 0" at bounding box center [113, 468] width 53 height 14
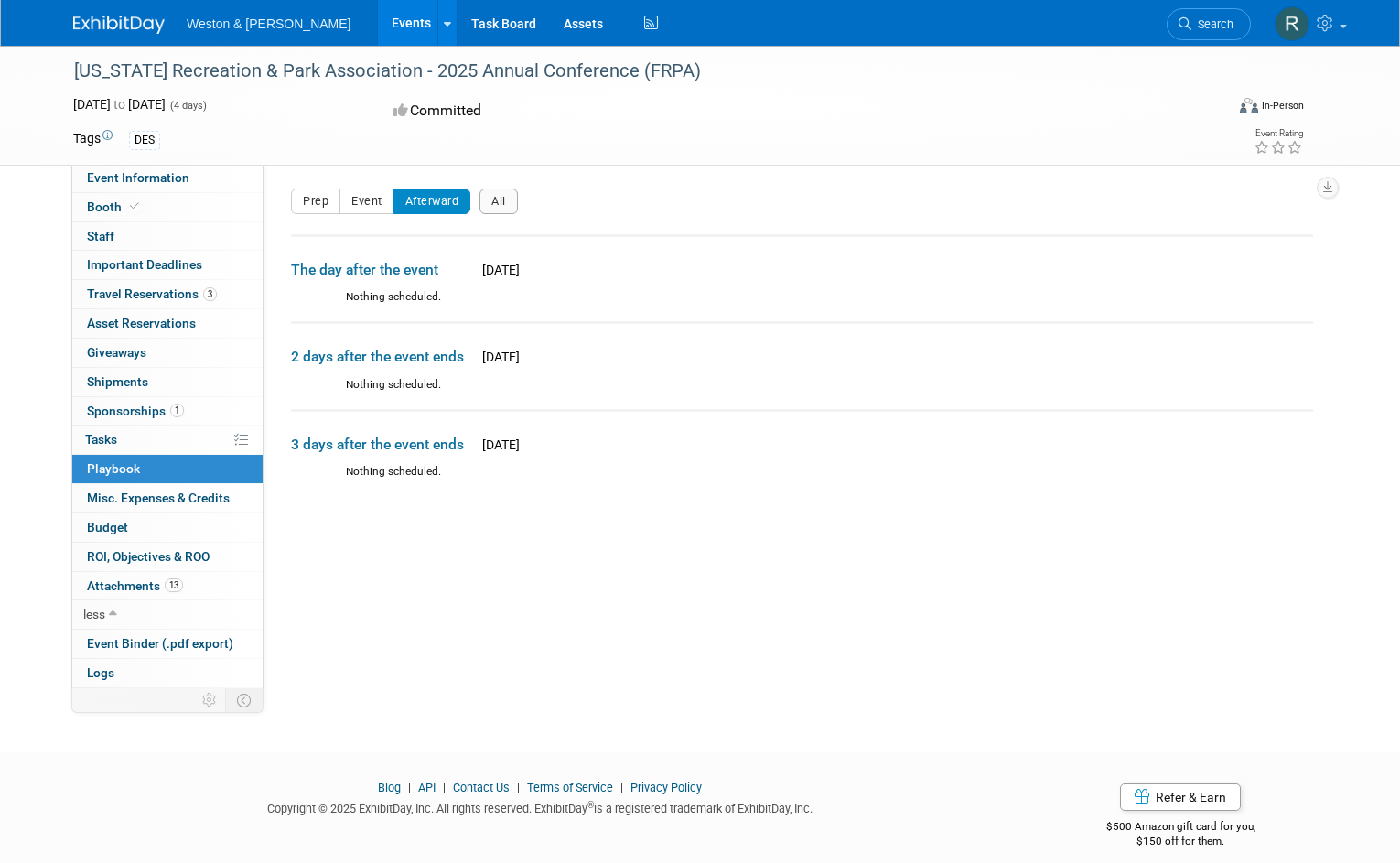
click at [968, 82] on div "[US_STATE] Recreation & Park Association - 2025 Annual Conference (FRPA)" at bounding box center [633, 71] width 1131 height 33
click at [457, 26] on link "Task Board" at bounding box center [503, 23] width 92 height 46
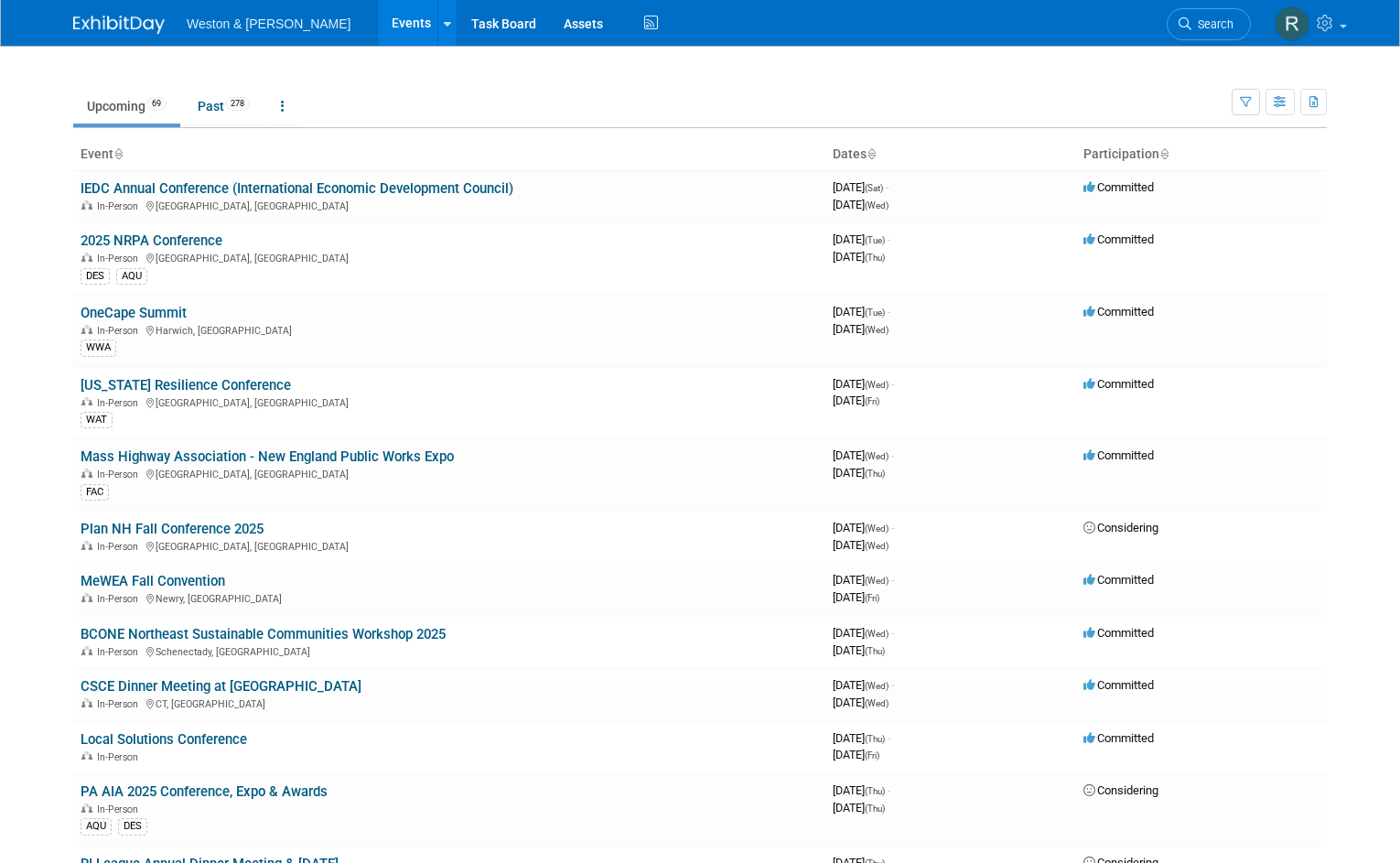
click at [188, 28] on span "Weston & [PERSON_NAME]" at bounding box center [269, 23] width 164 height 14
click at [150, 234] on link "2025 NRPA Conference" at bounding box center [152, 240] width 142 height 16
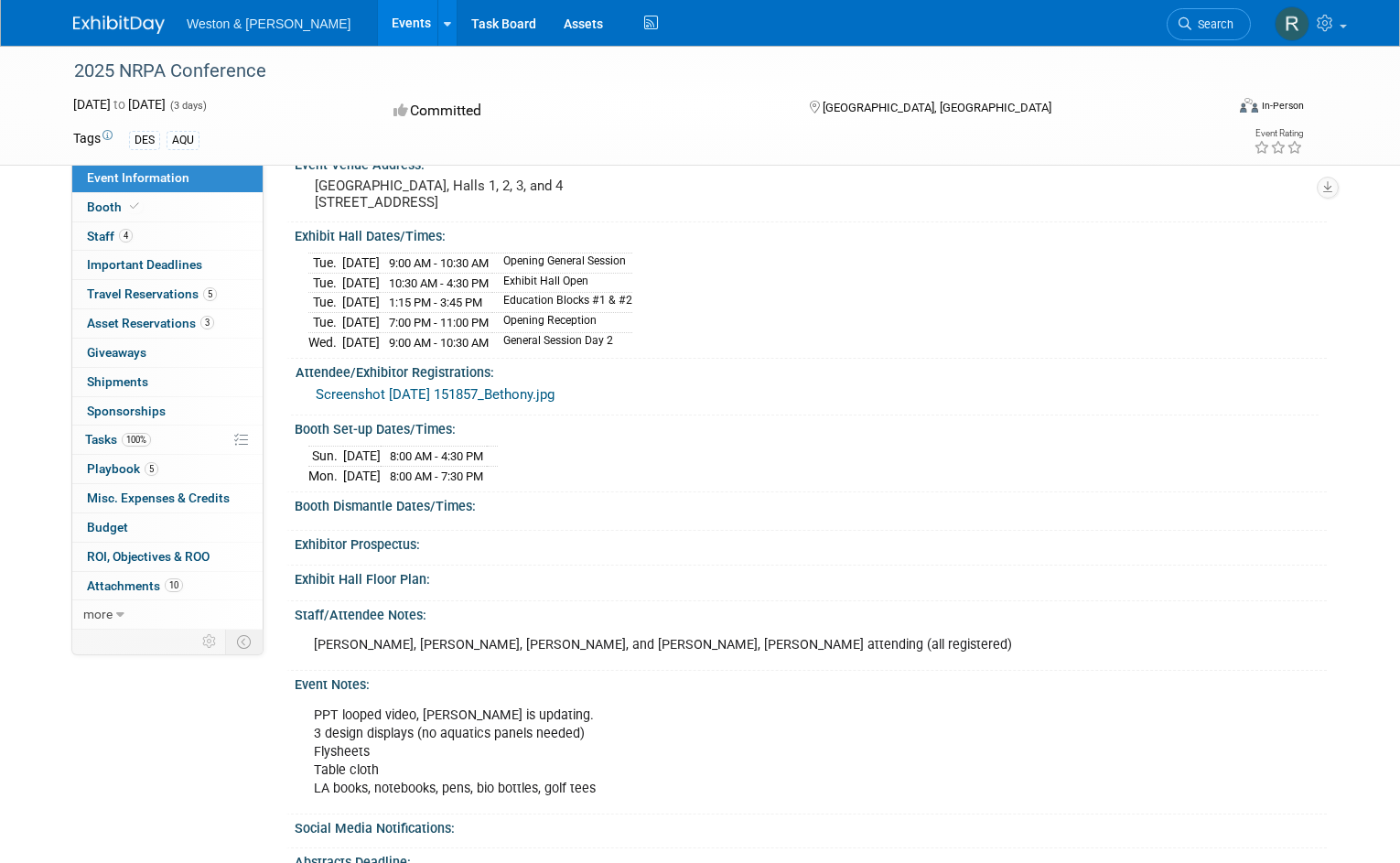
scroll to position [91, 0]
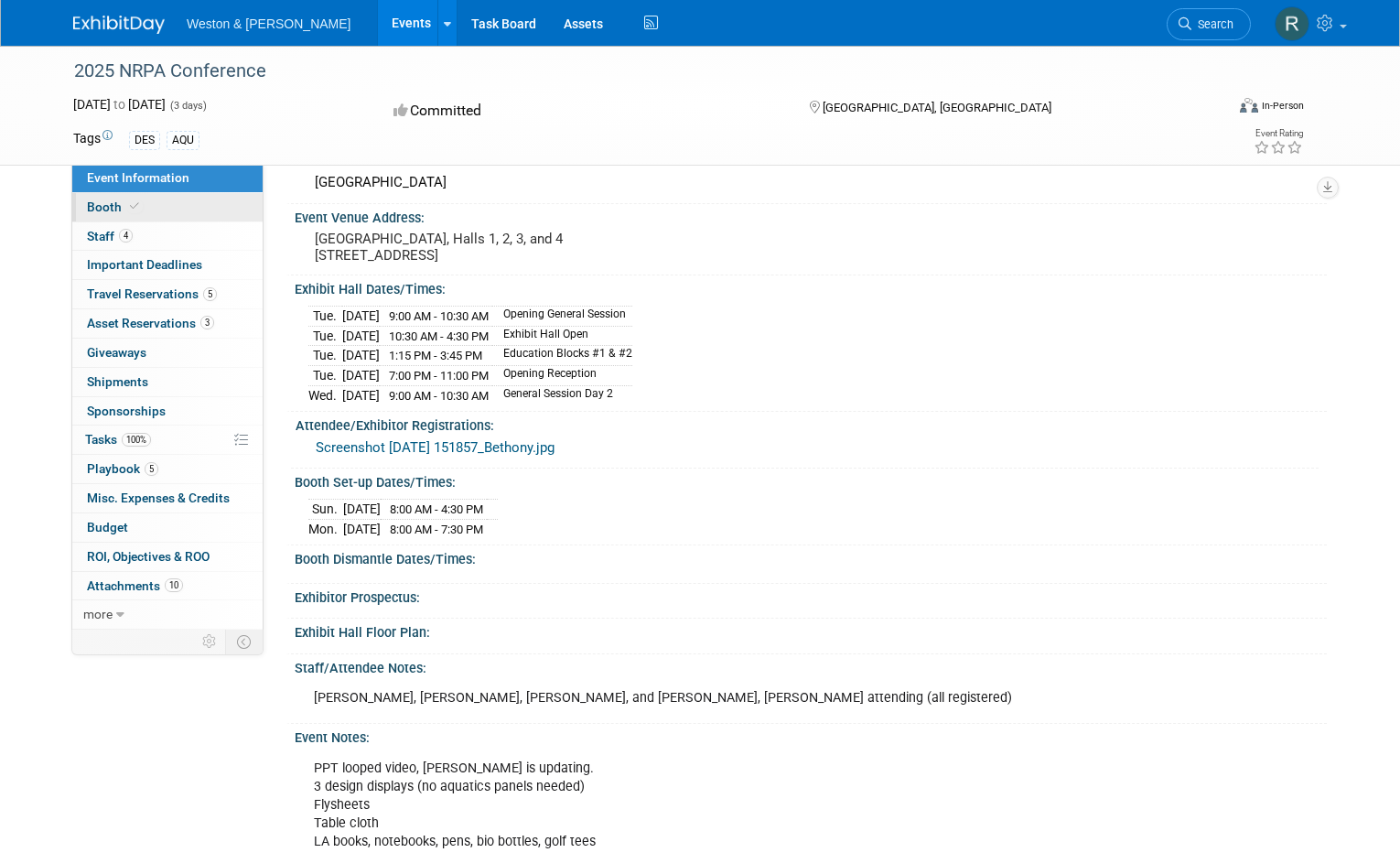
click at [89, 206] on span "Booth" at bounding box center [114, 206] width 56 height 14
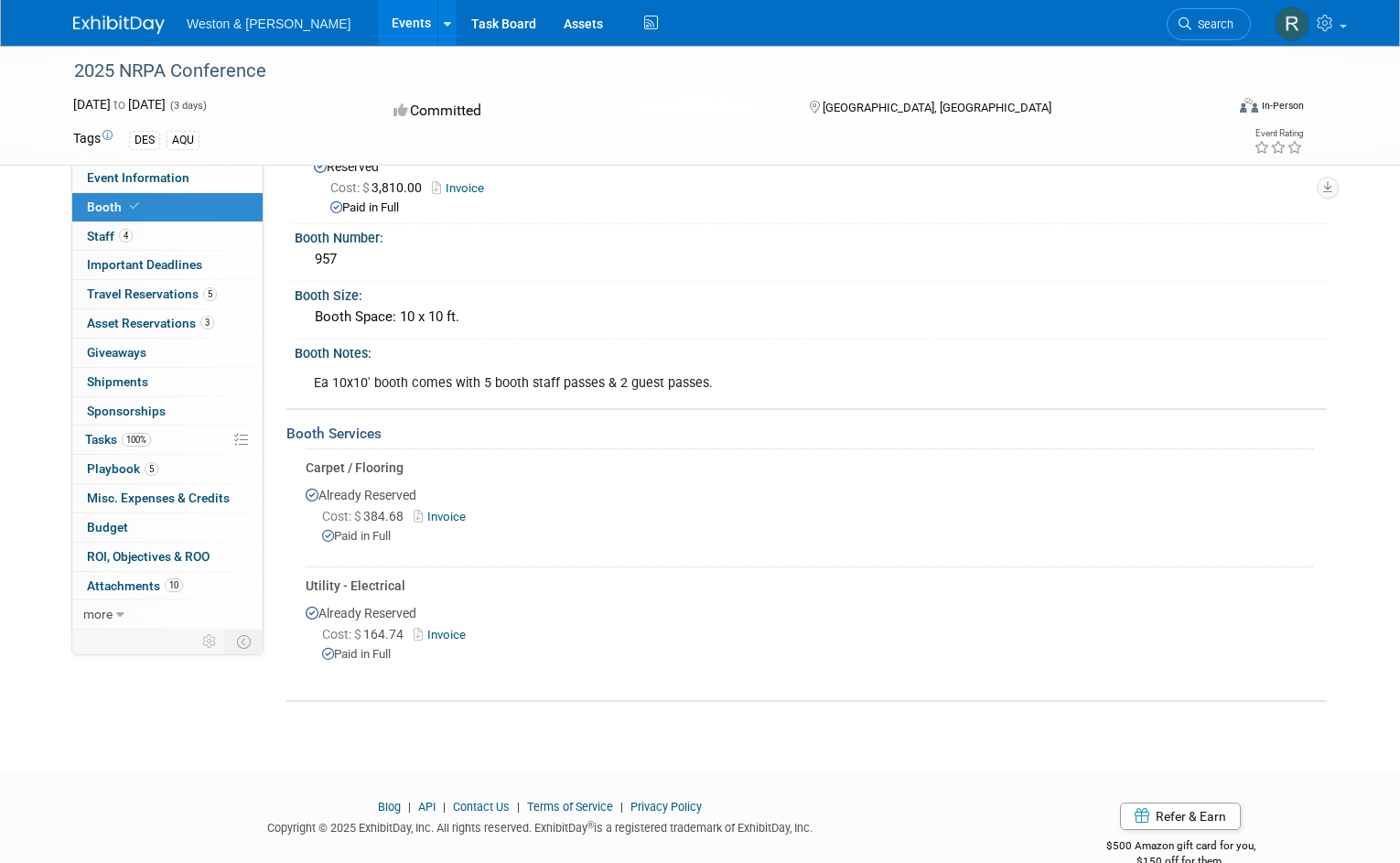
scroll to position [0, 0]
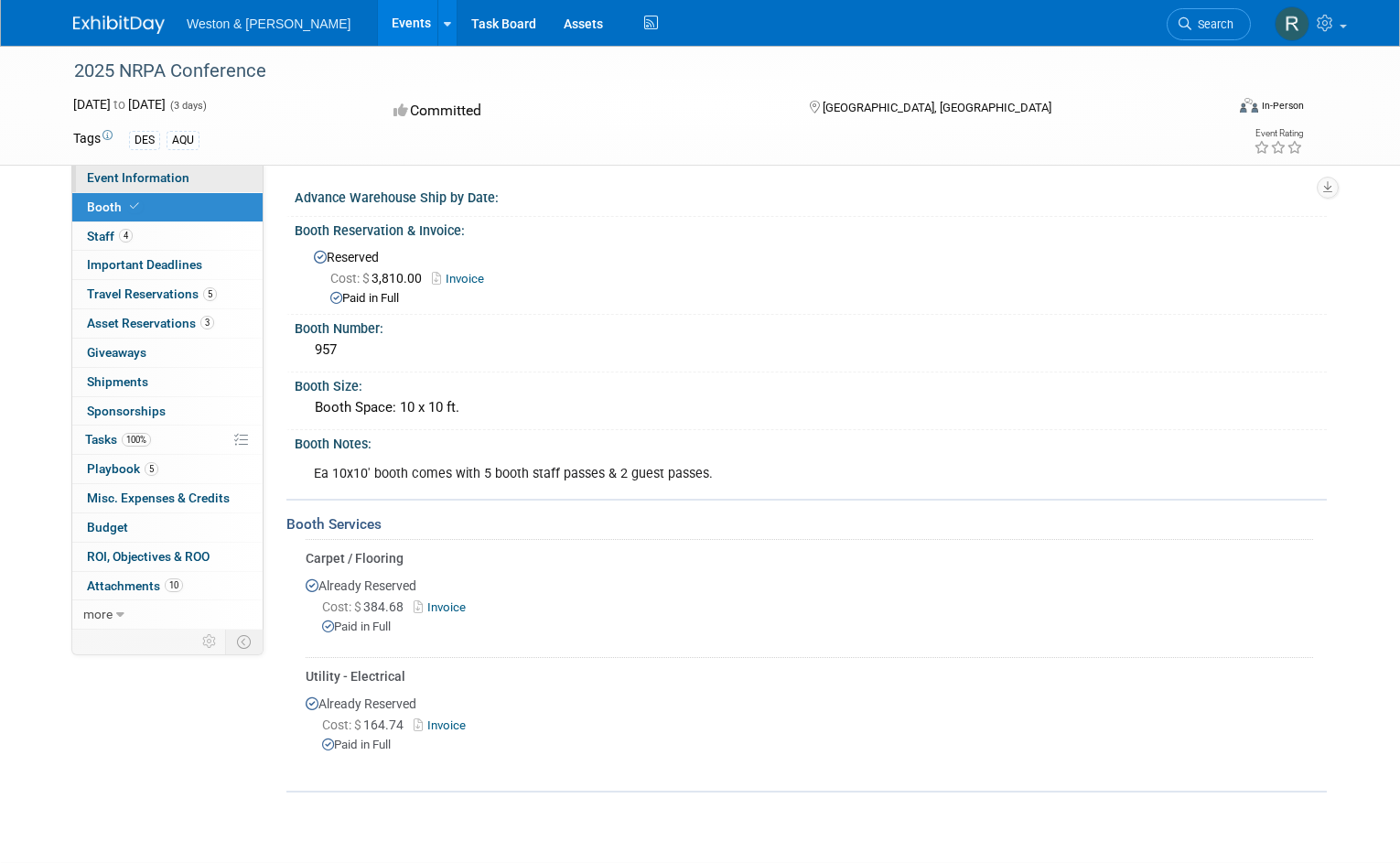
click at [111, 182] on span "Event Information" at bounding box center [138, 177] width 103 height 14
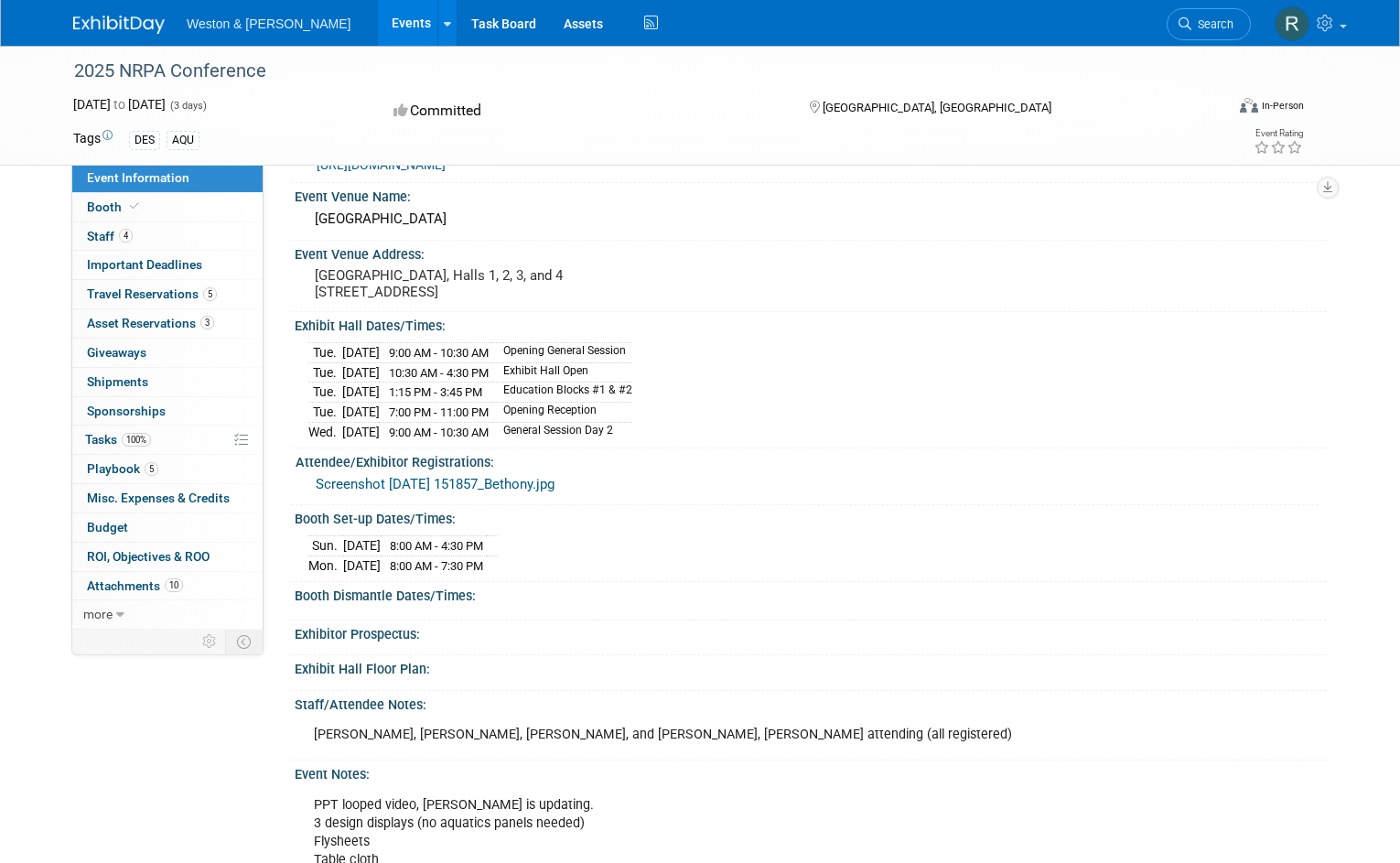
scroll to position [350, 0]
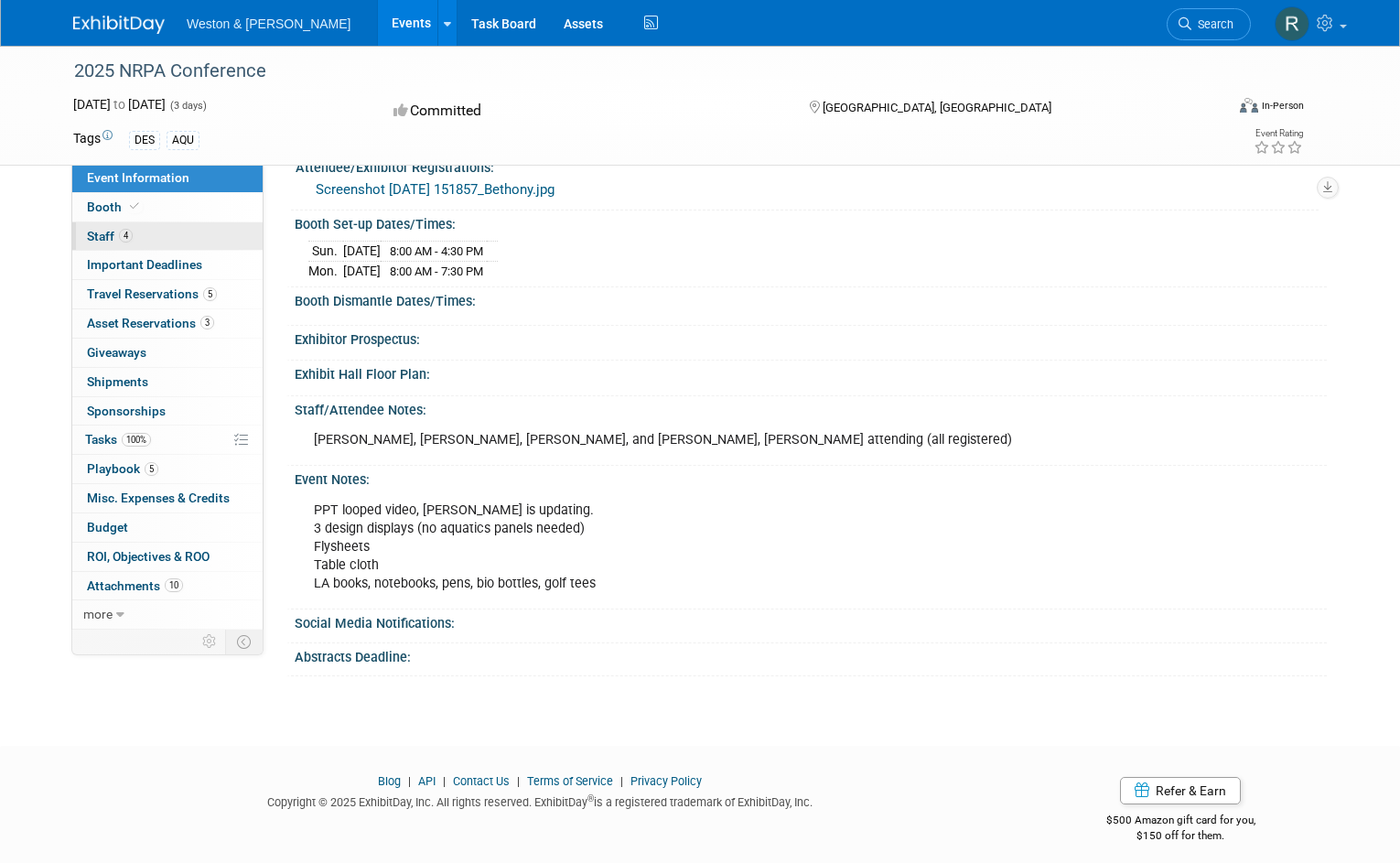
click at [91, 234] on span "Staff 4" at bounding box center [110, 235] width 46 height 14
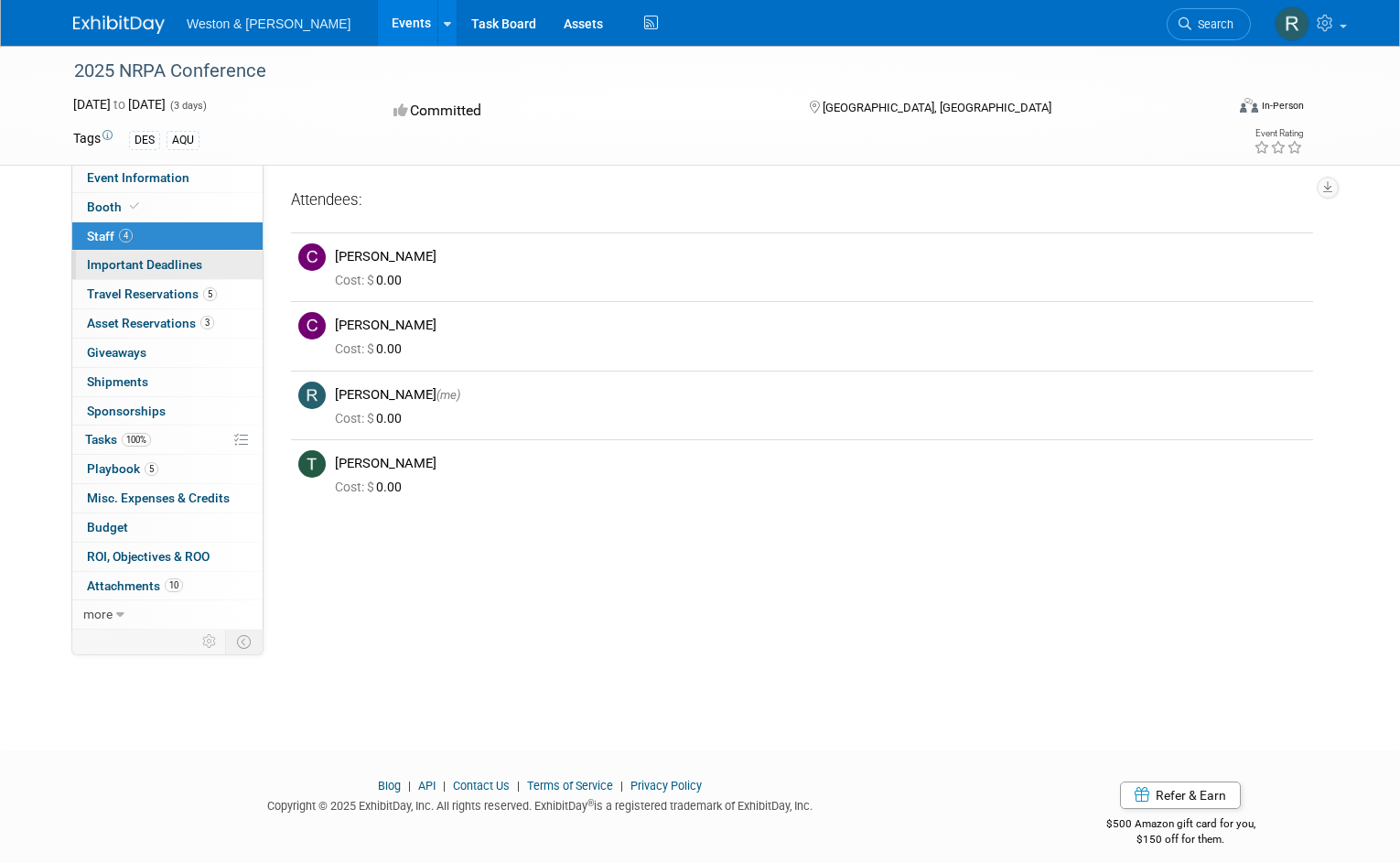
click at [104, 266] on span "Important Deadlines" at bounding box center [144, 264] width 115 height 14
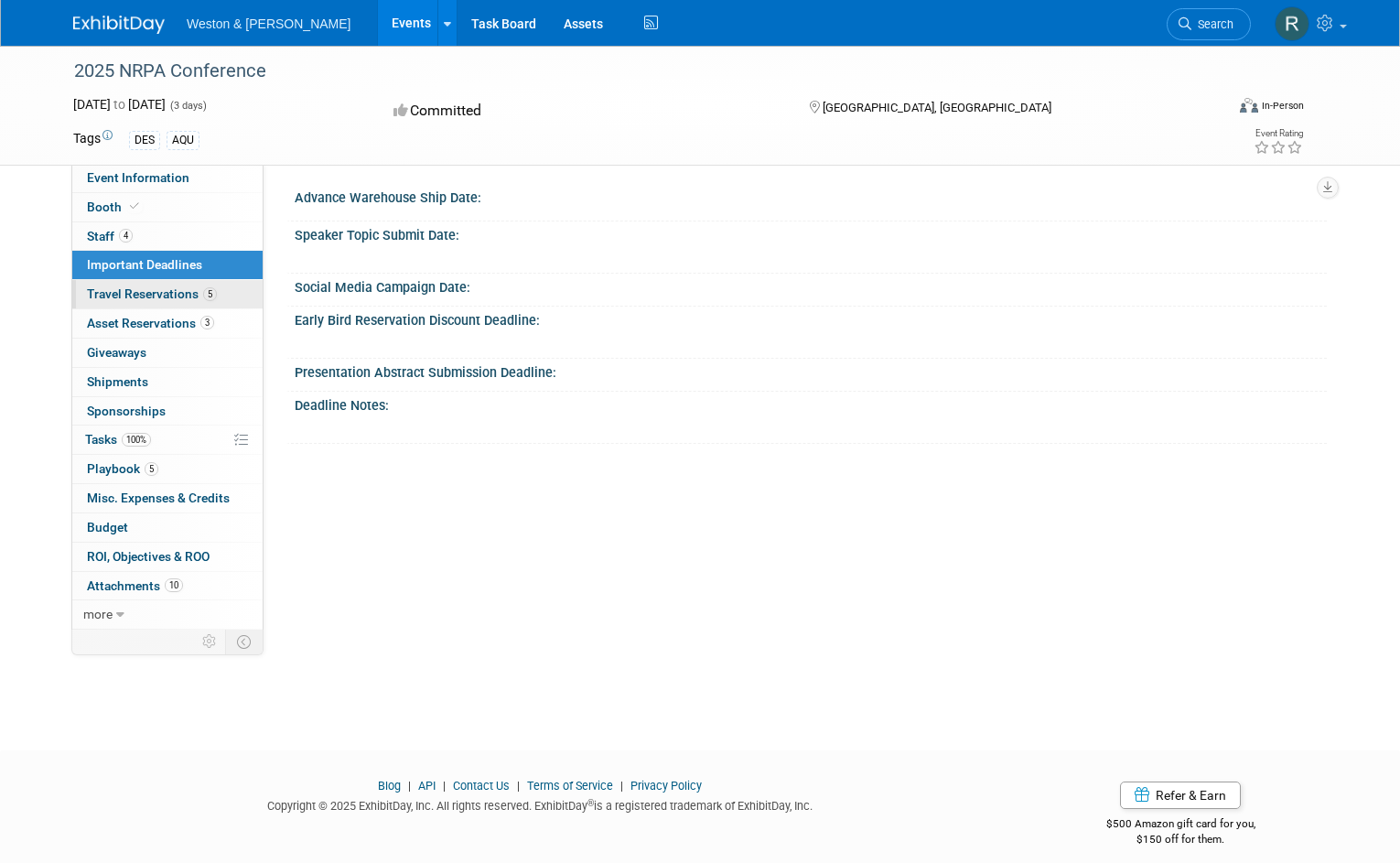
click at [97, 292] on span "Travel Reservations 5" at bounding box center [152, 293] width 130 height 14
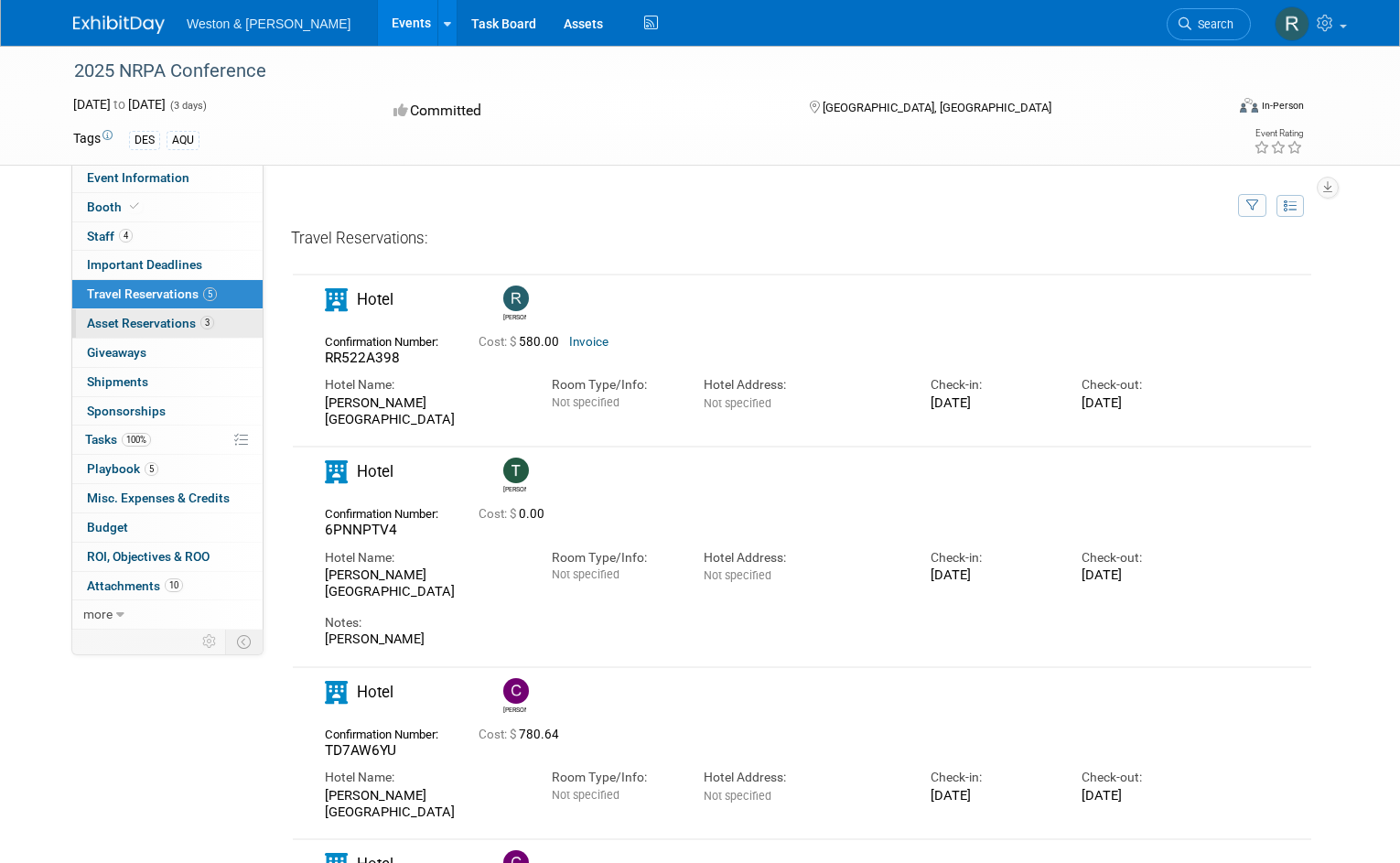
click at [112, 325] on span "Asset Reservations 3" at bounding box center [150, 322] width 127 height 14
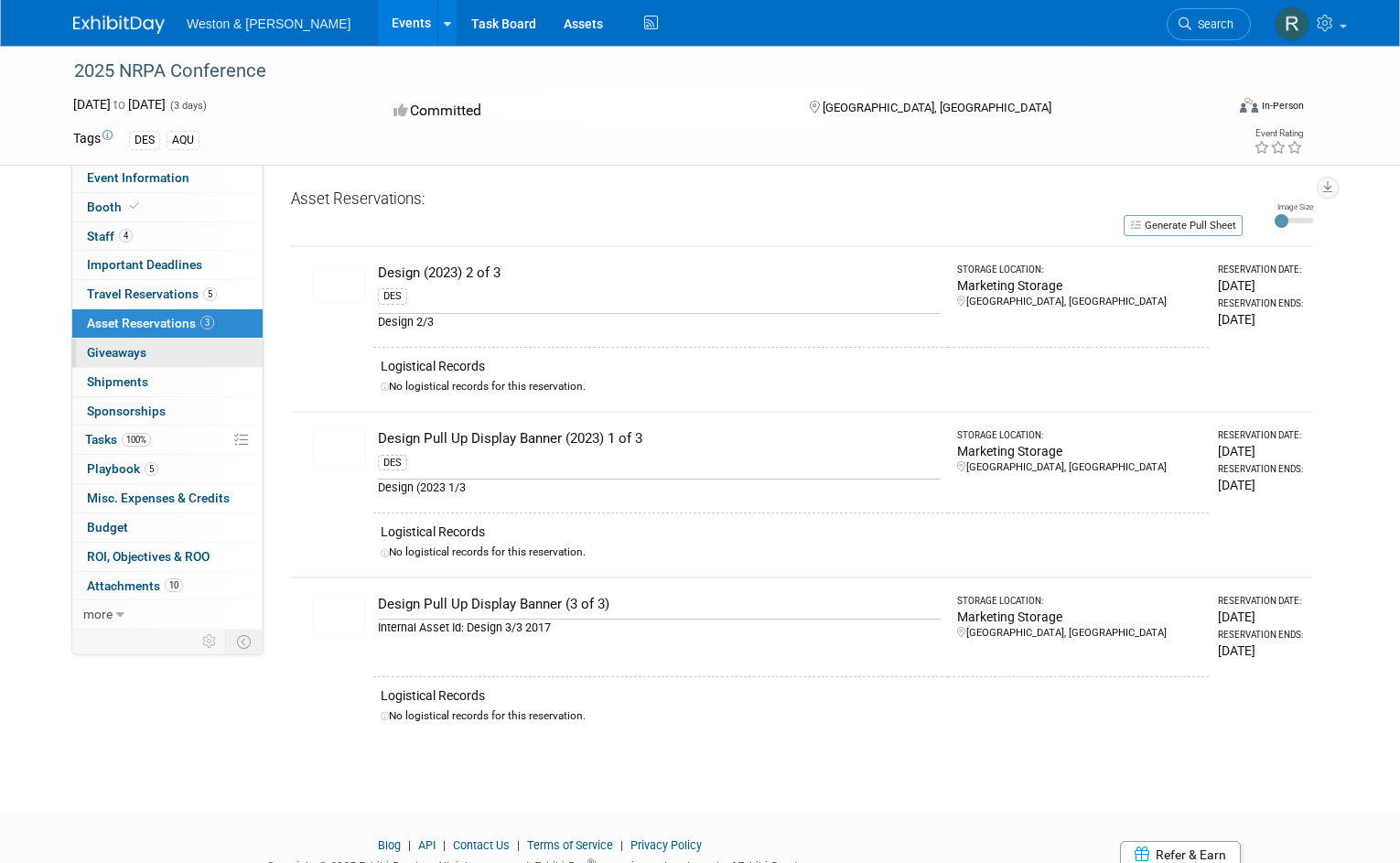
click at [110, 351] on span "Giveaways 0" at bounding box center [116, 351] width 59 height 14
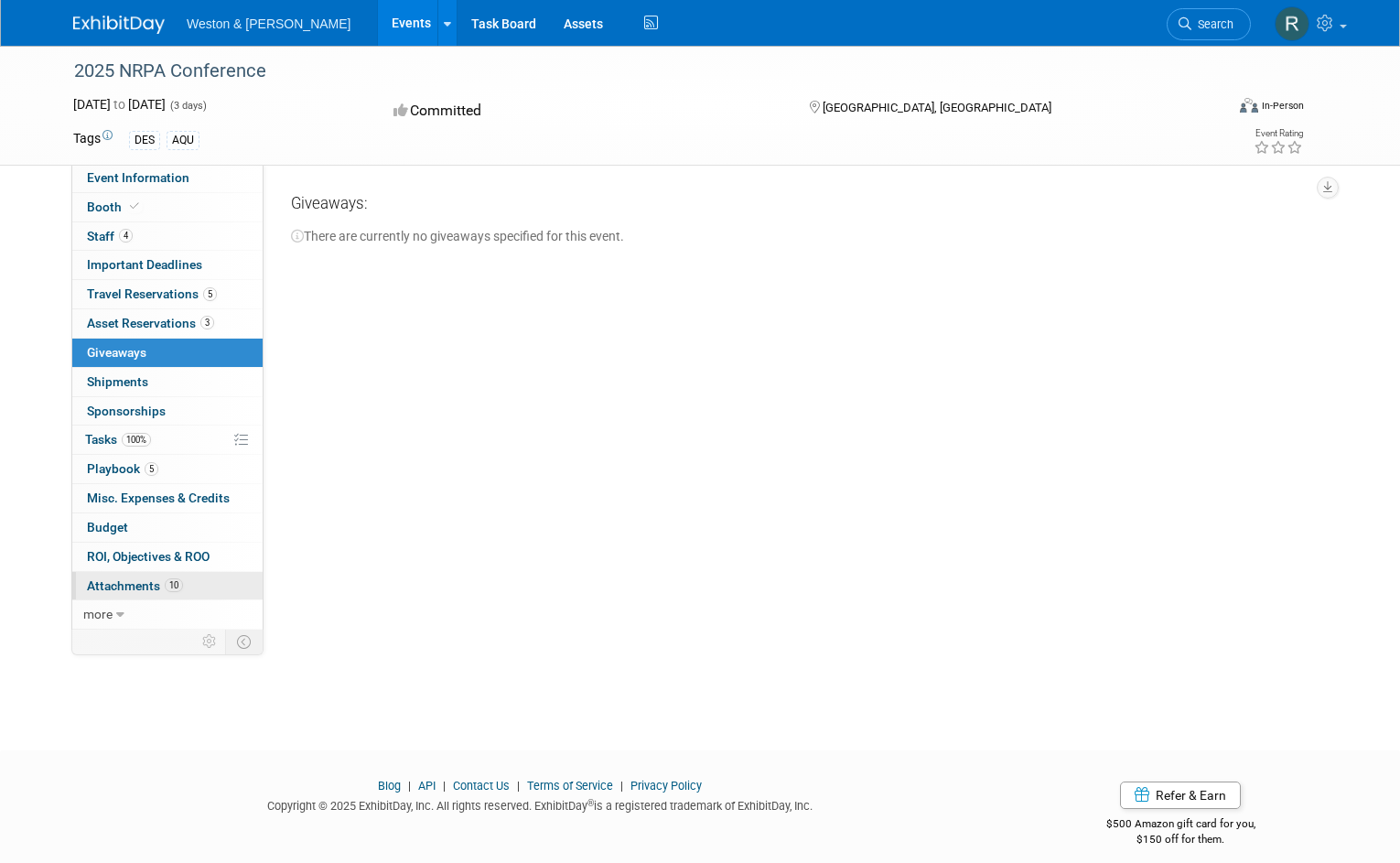
click at [97, 589] on link "10 Attachments 10" at bounding box center [168, 586] width 191 height 29
